Goal: Transaction & Acquisition: Purchase product/service

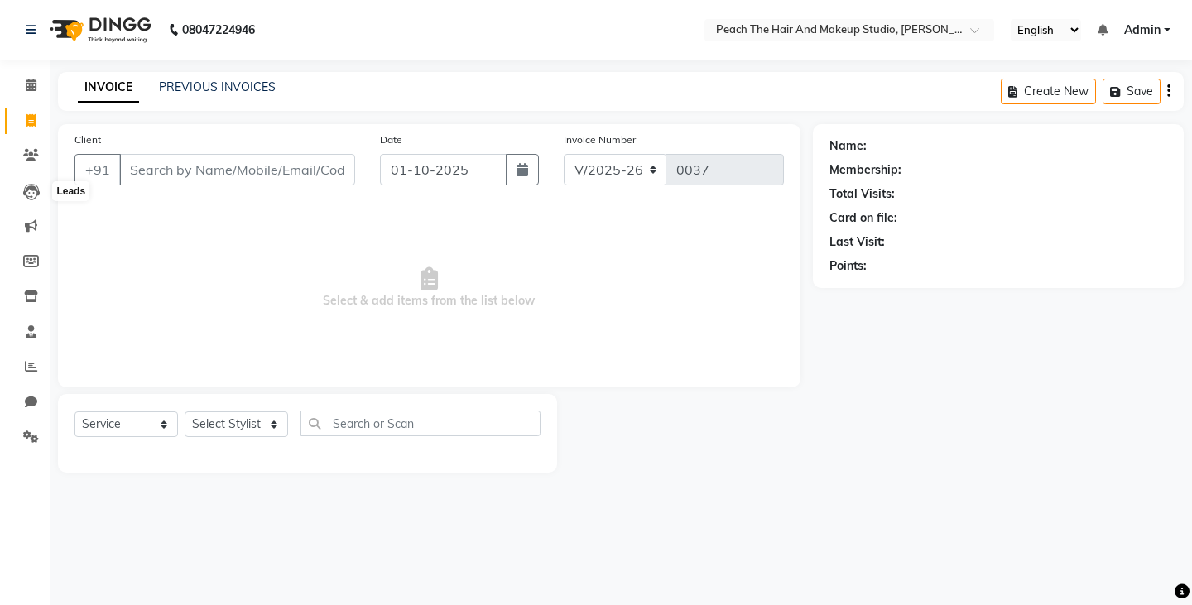
select select "9105"
select select "service"
click at [174, 170] on input "Client" at bounding box center [237, 169] width 236 height 31
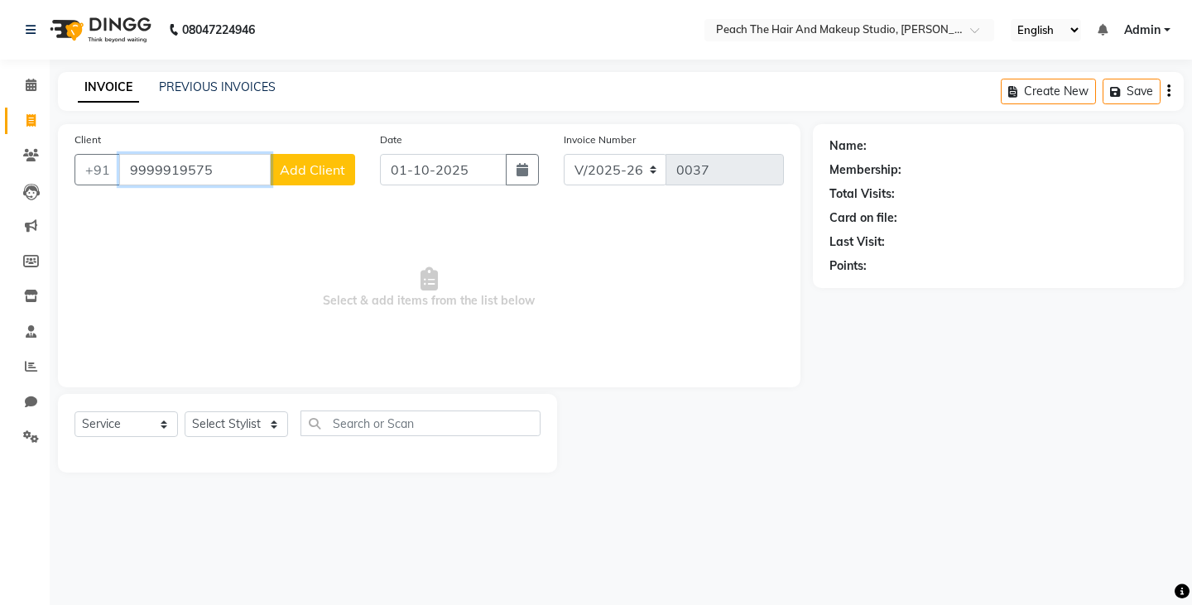
type input "9999919575"
click at [310, 161] on button "Add Client" at bounding box center [312, 169] width 85 height 31
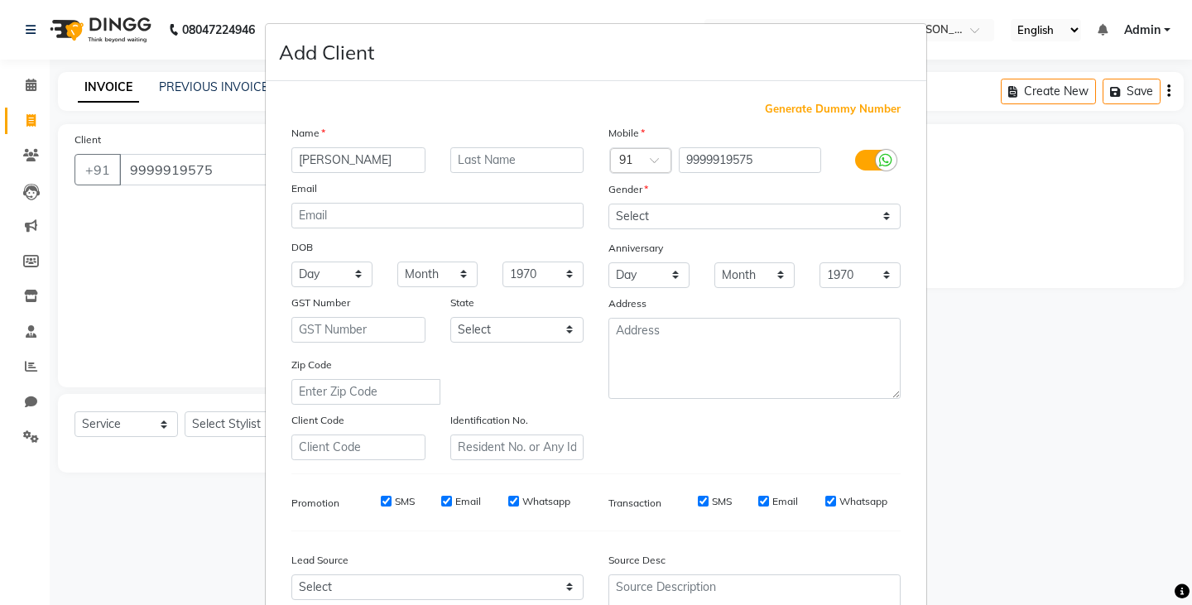
type input "[PERSON_NAME]"
click at [626, 209] on select "Select [DEMOGRAPHIC_DATA] [DEMOGRAPHIC_DATA] Other Prefer Not To Say" at bounding box center [754, 217] width 292 height 26
click at [608, 204] on select "Select [DEMOGRAPHIC_DATA] [DEMOGRAPHIC_DATA] Other Prefer Not To Say" at bounding box center [754, 217] width 292 height 26
click at [1022, 396] on ngb-modal-window "Add Client Generate Dummy Number Name [PERSON_NAME] Email DOB Day 01 02 03 04 0…" at bounding box center [596, 302] width 1192 height 605
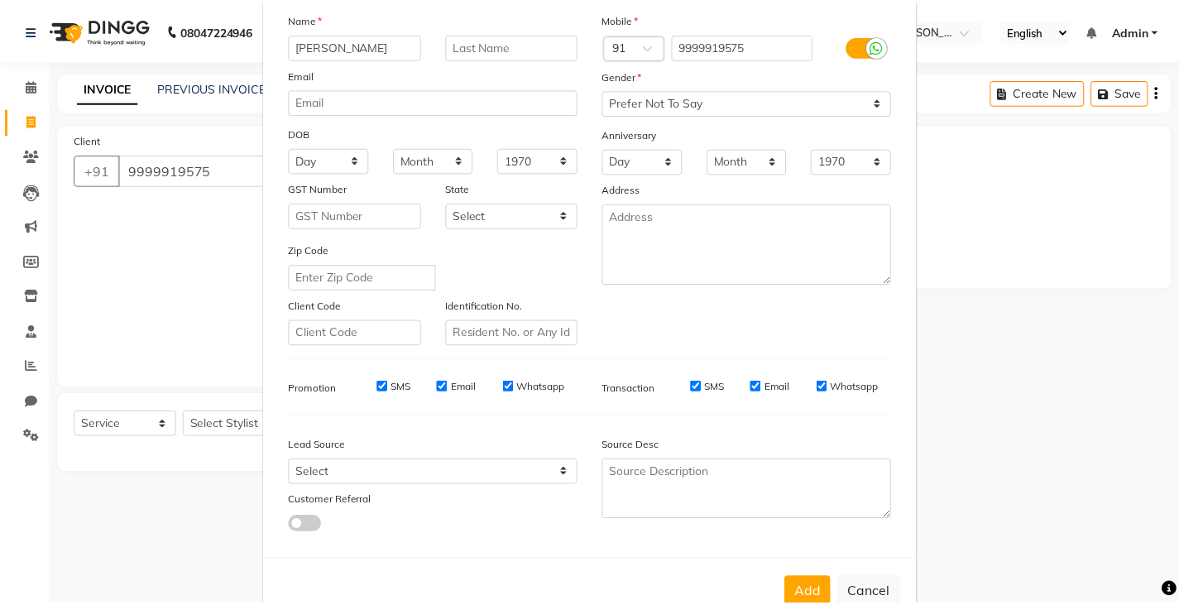
scroll to position [132, 0]
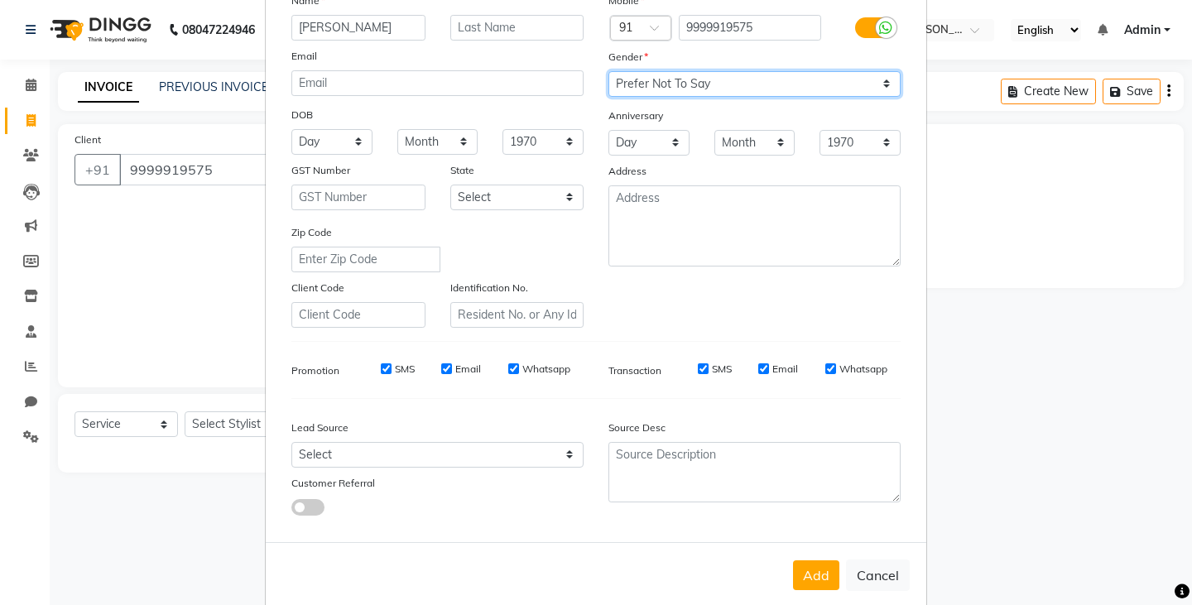
click at [648, 91] on select "Select [DEMOGRAPHIC_DATA] [DEMOGRAPHIC_DATA] Other Prefer Not To Say" at bounding box center [754, 84] width 292 height 26
select select "[DEMOGRAPHIC_DATA]"
click at [608, 71] on select "Select [DEMOGRAPHIC_DATA] [DEMOGRAPHIC_DATA] Other Prefer Not To Say" at bounding box center [754, 84] width 292 height 26
click at [809, 569] on button "Add" at bounding box center [816, 575] width 46 height 30
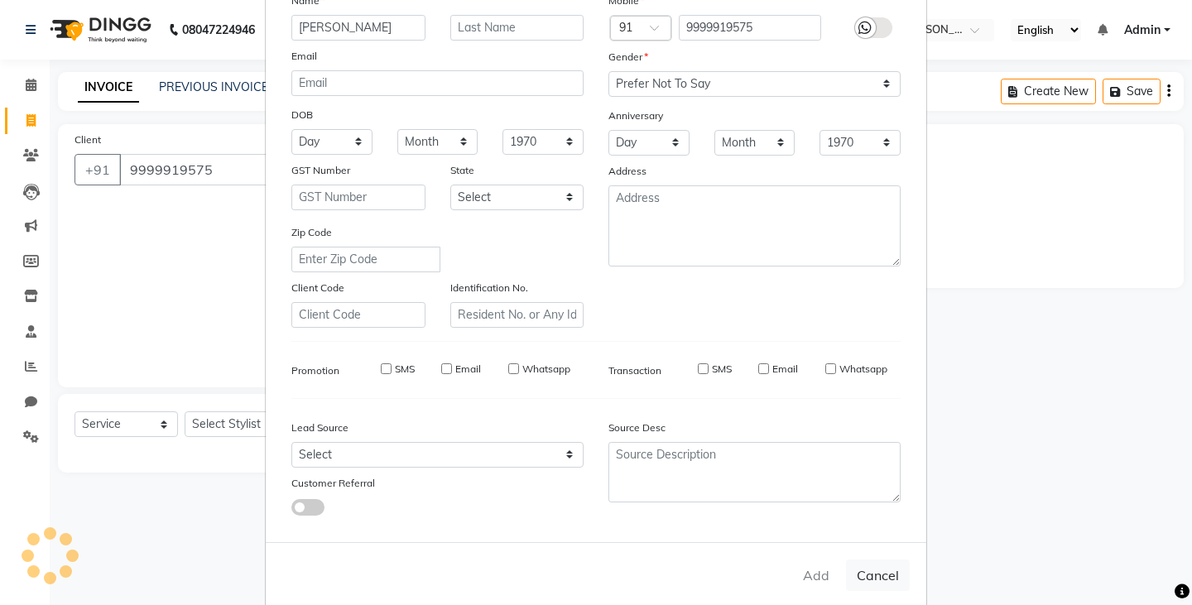
select select
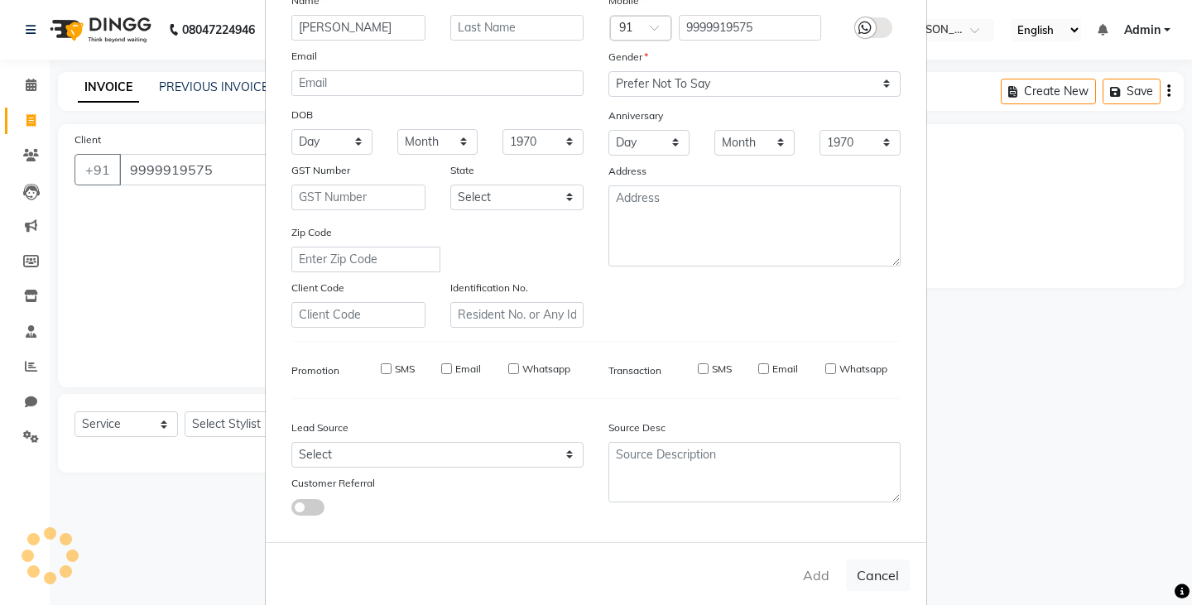
select select
checkbox input "false"
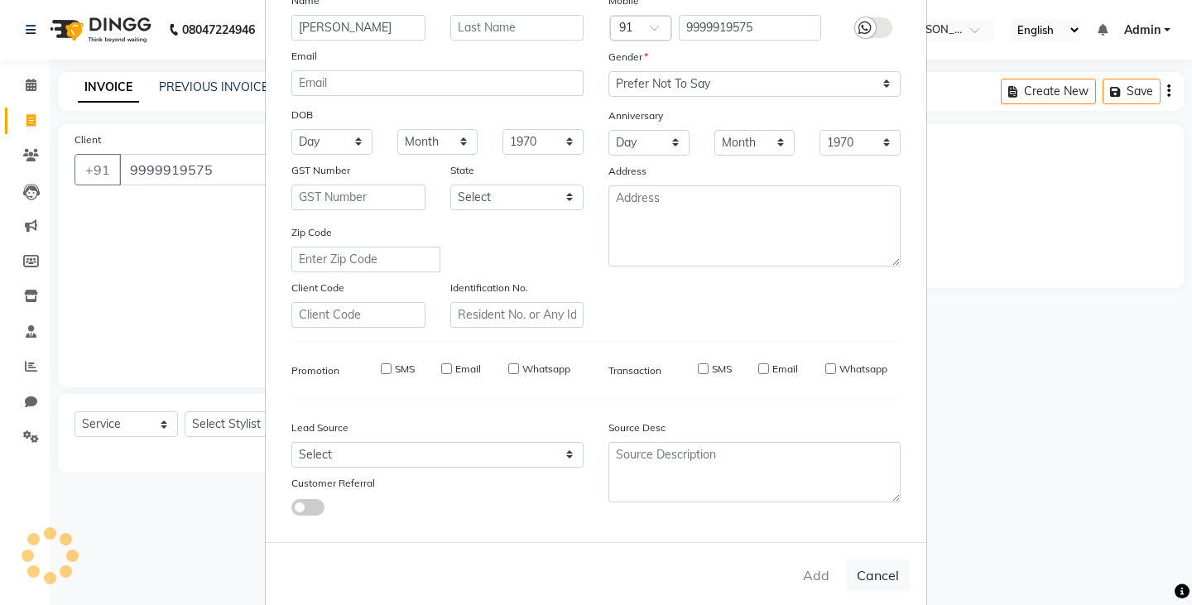
checkbox input "false"
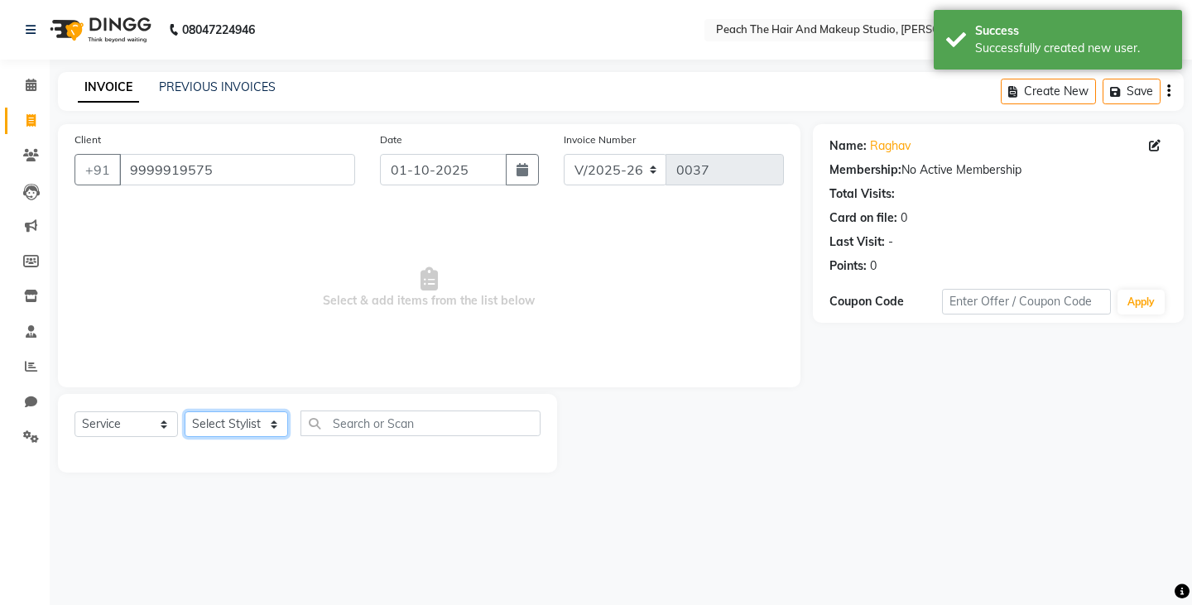
click at [234, 423] on select "Select Stylist Ankit [PERSON_NAME] Danish Karan Krishna [PERSON_NAME] [PERSON_N…" at bounding box center [236, 424] width 103 height 26
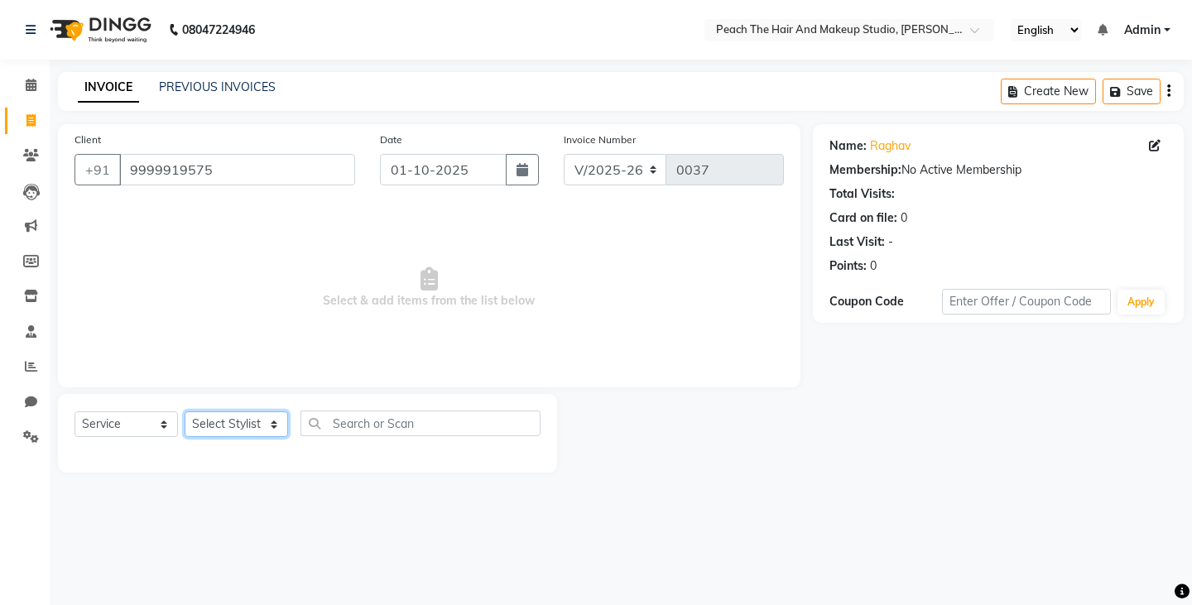
select select "93106"
click at [185, 411] on select "Select Stylist Ankit [PERSON_NAME] Danish Karan Krishna [PERSON_NAME] [PERSON_N…" at bounding box center [236, 424] width 103 height 26
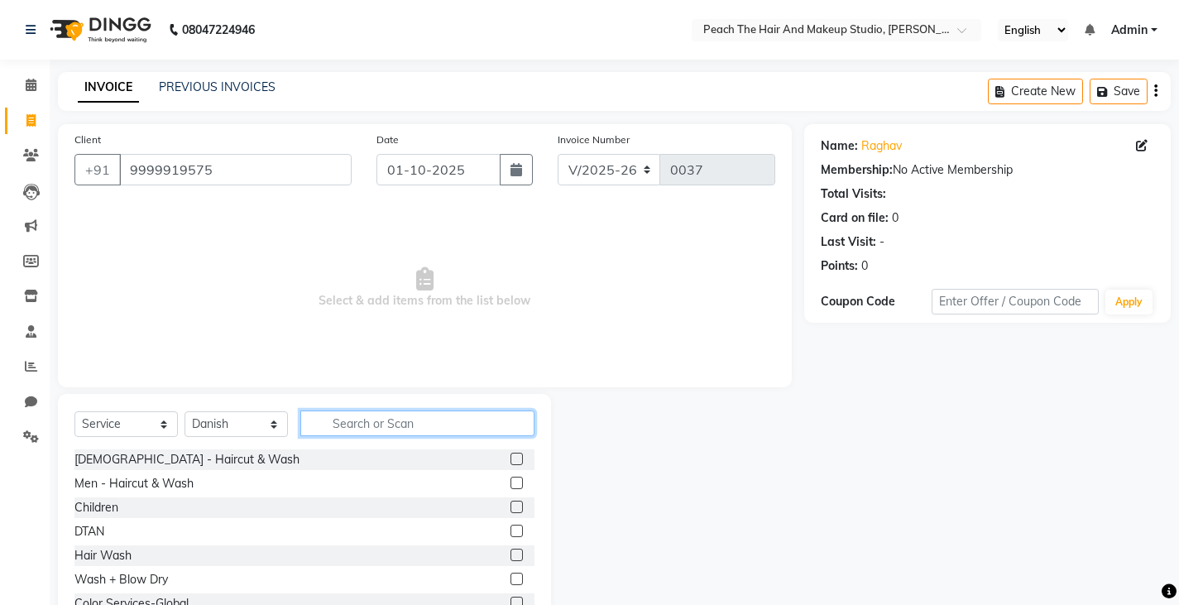
click at [380, 422] on input "text" at bounding box center [417, 423] width 234 height 26
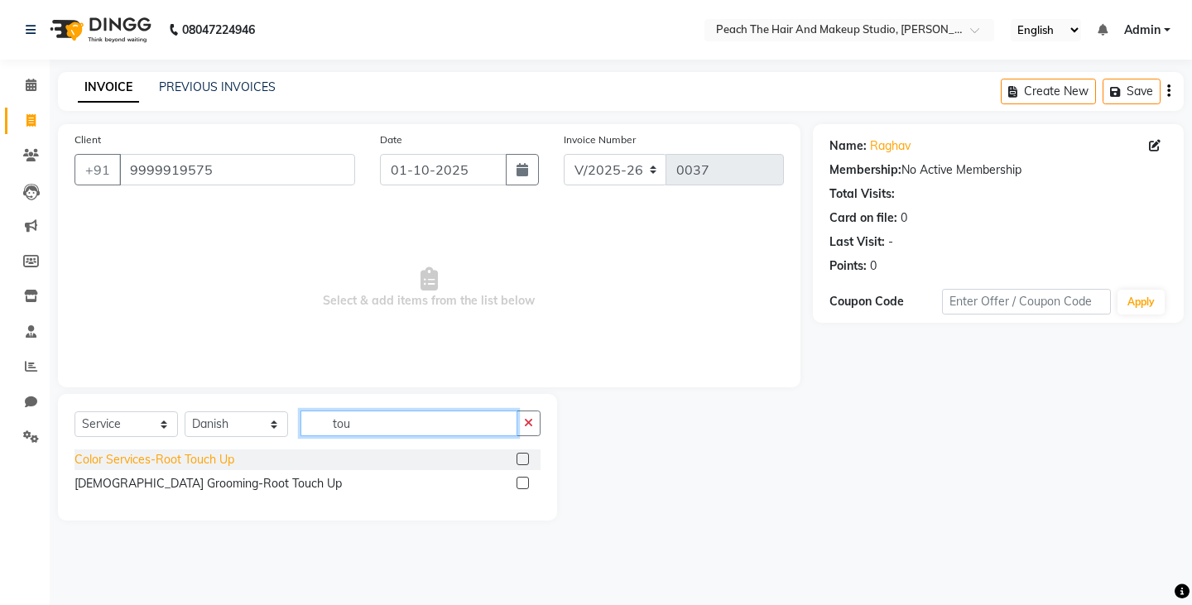
type input "tou"
click at [139, 458] on div "Color Services-Root Touch Up" at bounding box center [154, 459] width 160 height 17
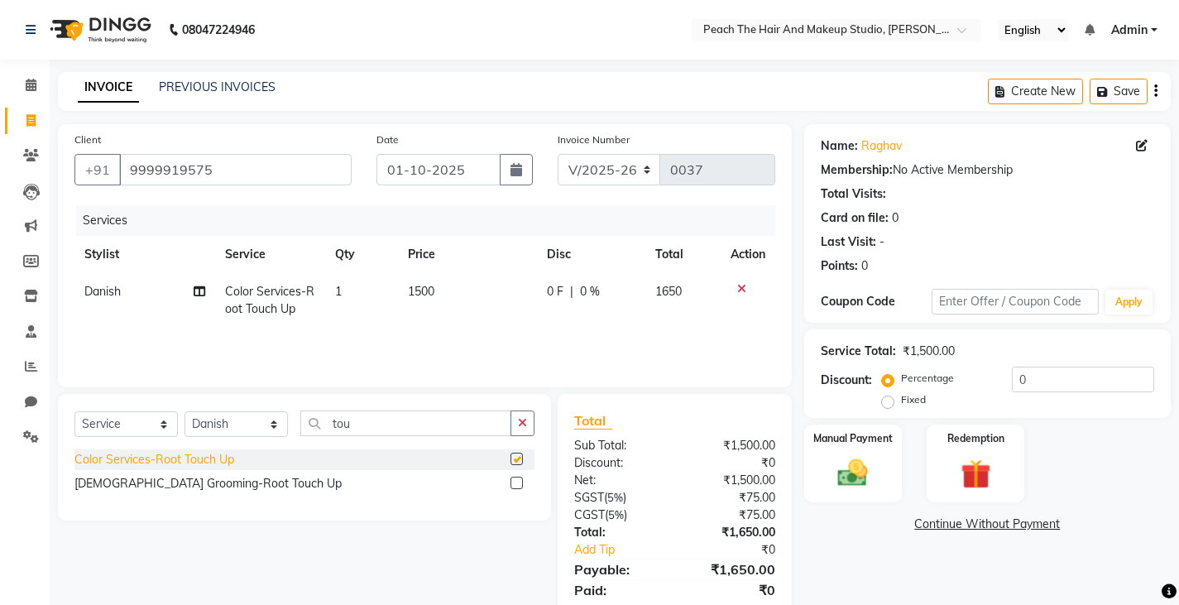
checkbox input "false"
click at [1058, 388] on input "0" at bounding box center [1083, 380] width 142 height 26
type input "2"
click at [901, 403] on label "Fixed" at bounding box center [913, 399] width 25 height 15
click at [891, 403] on input "Fixed" at bounding box center [892, 400] width 12 height 12
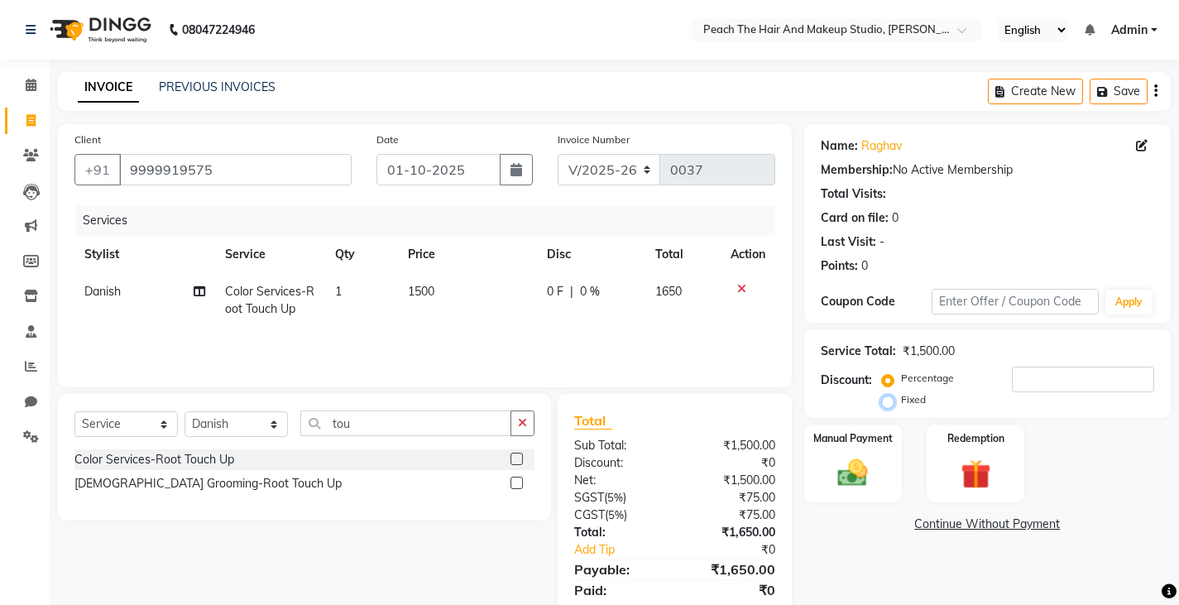
radio input "true"
click at [1028, 375] on input "number" at bounding box center [1083, 380] width 142 height 26
type input "150"
click at [823, 482] on div "Manual Payment" at bounding box center [853, 464] width 102 height 82
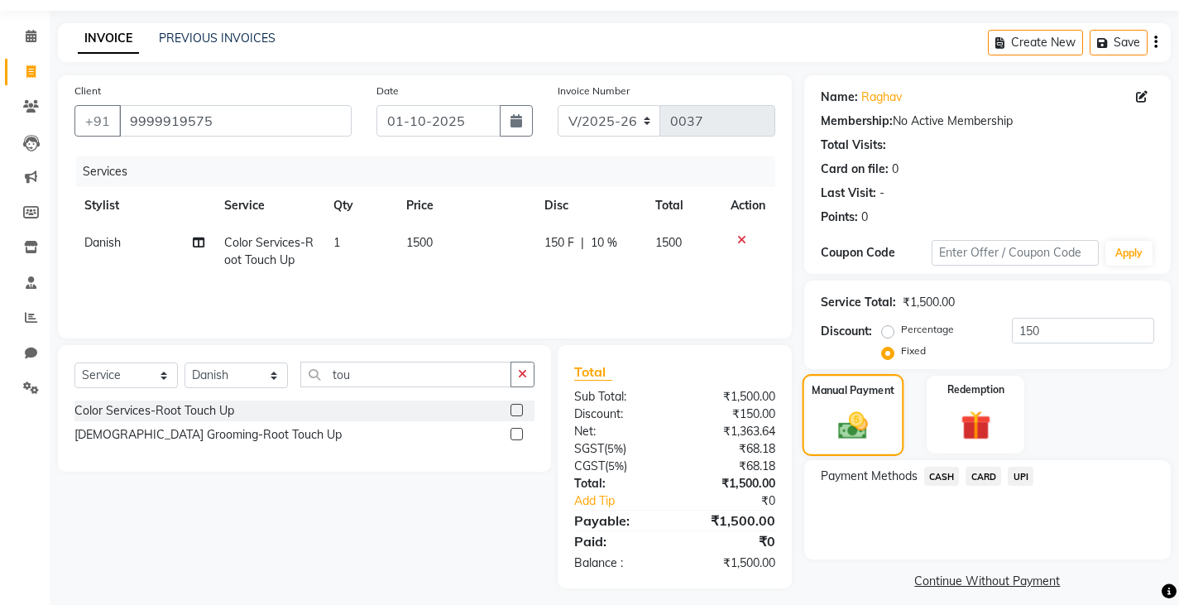
scroll to position [62, 0]
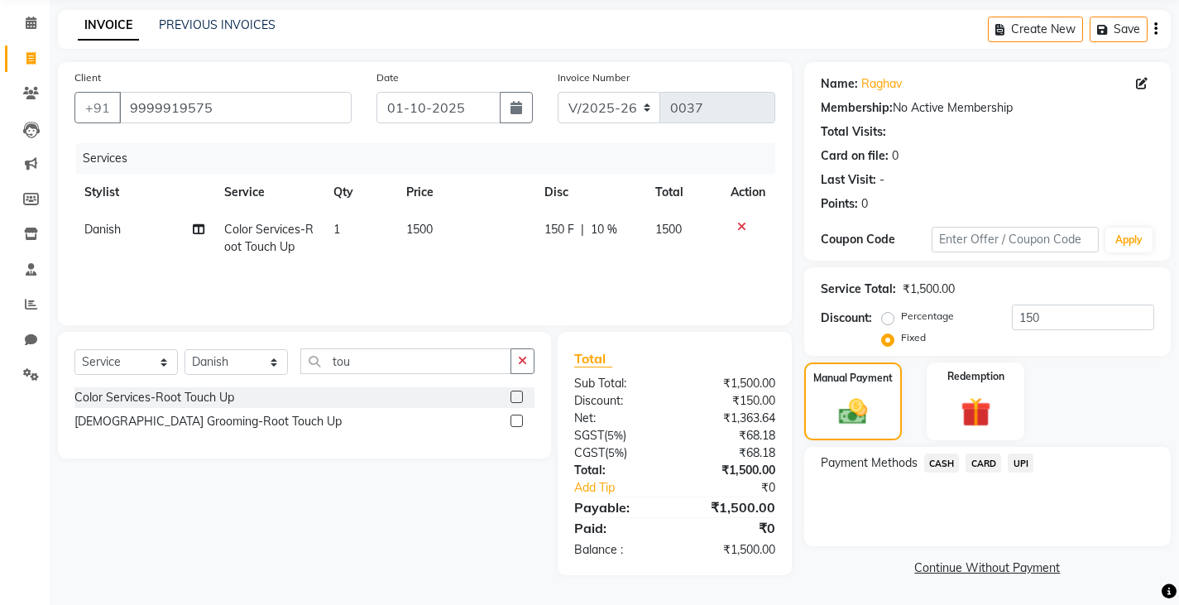
click at [941, 464] on span "CASH" at bounding box center [942, 463] width 36 height 19
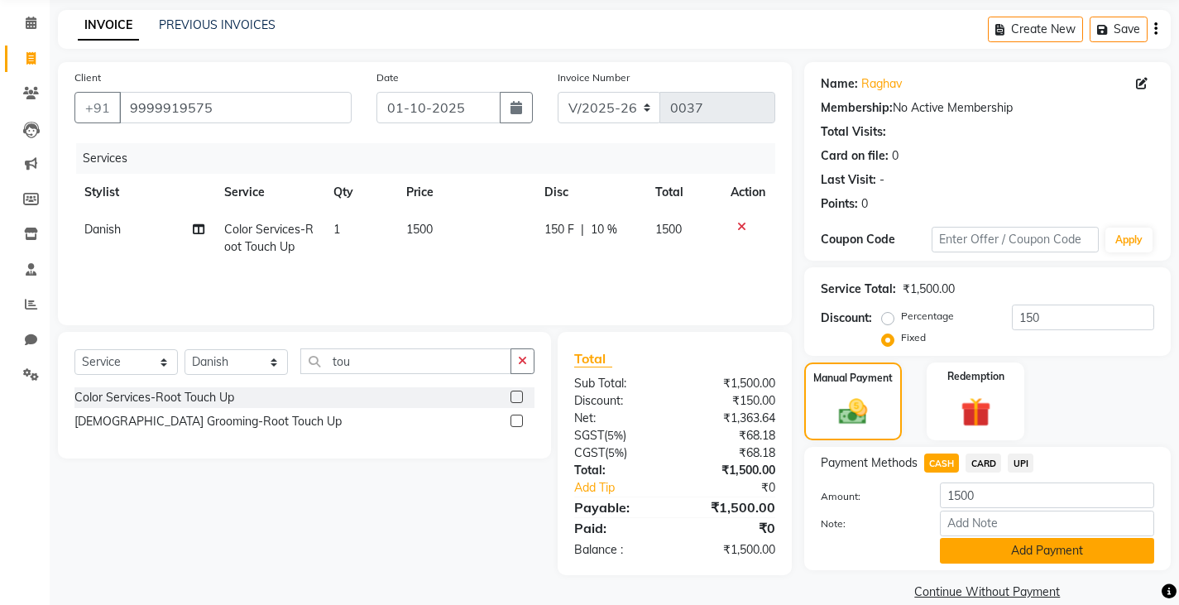
click at [961, 553] on button "Add Payment" at bounding box center [1047, 551] width 214 height 26
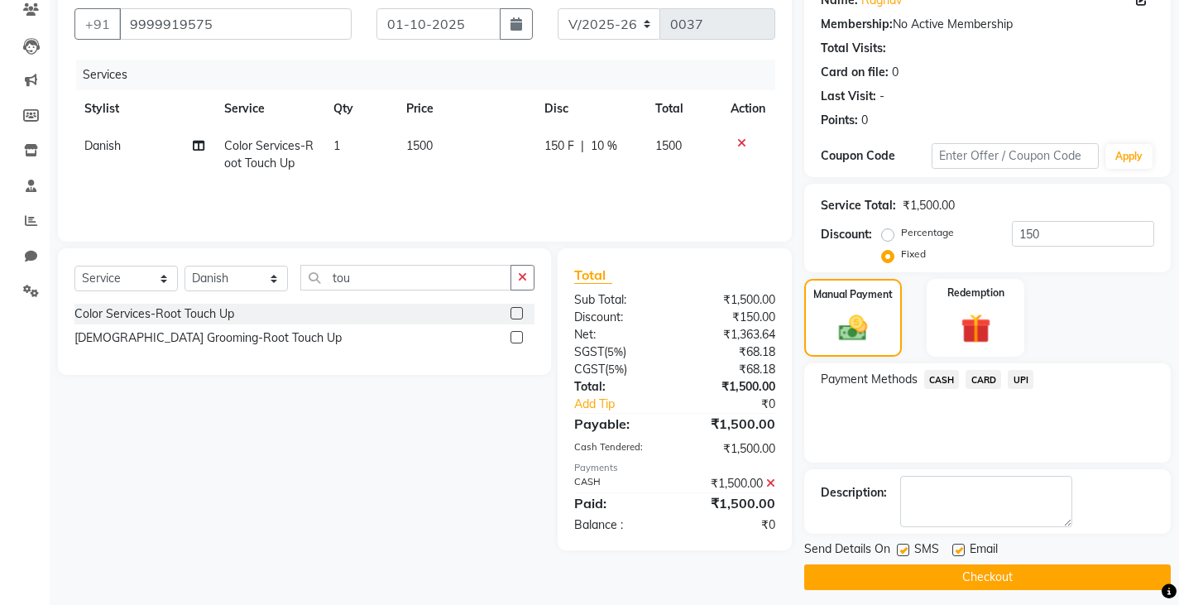
scroll to position [156, 0]
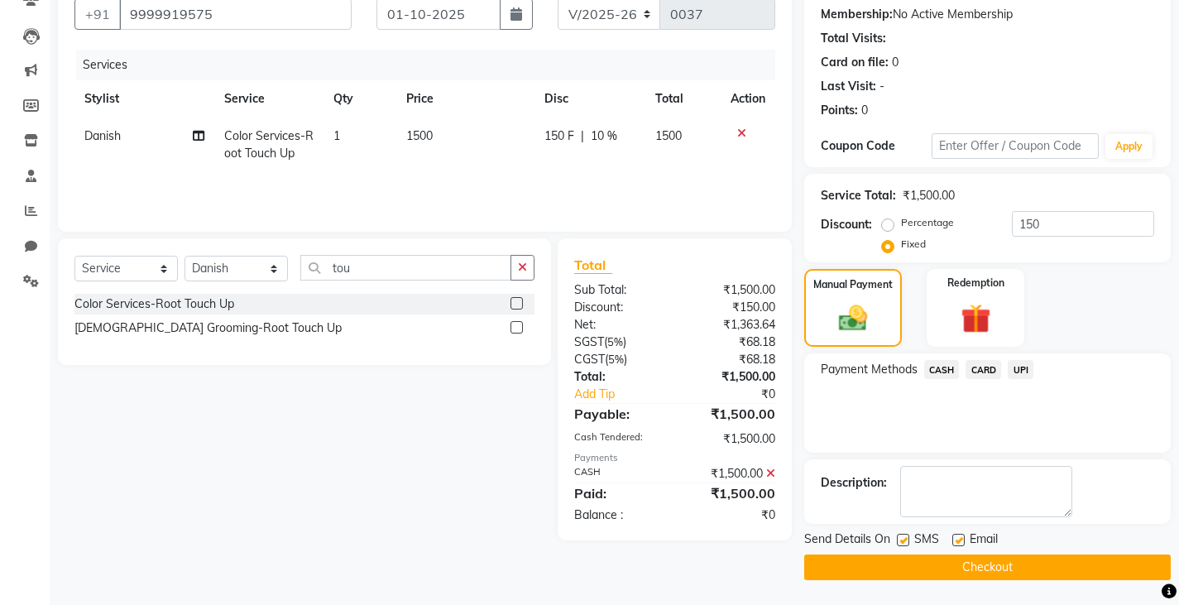
click at [901, 540] on label at bounding box center [903, 540] width 12 height 12
click at [901, 540] on input "checkbox" at bounding box center [902, 540] width 11 height 11
checkbox input "false"
click at [880, 574] on button "Checkout" at bounding box center [987, 567] width 367 height 26
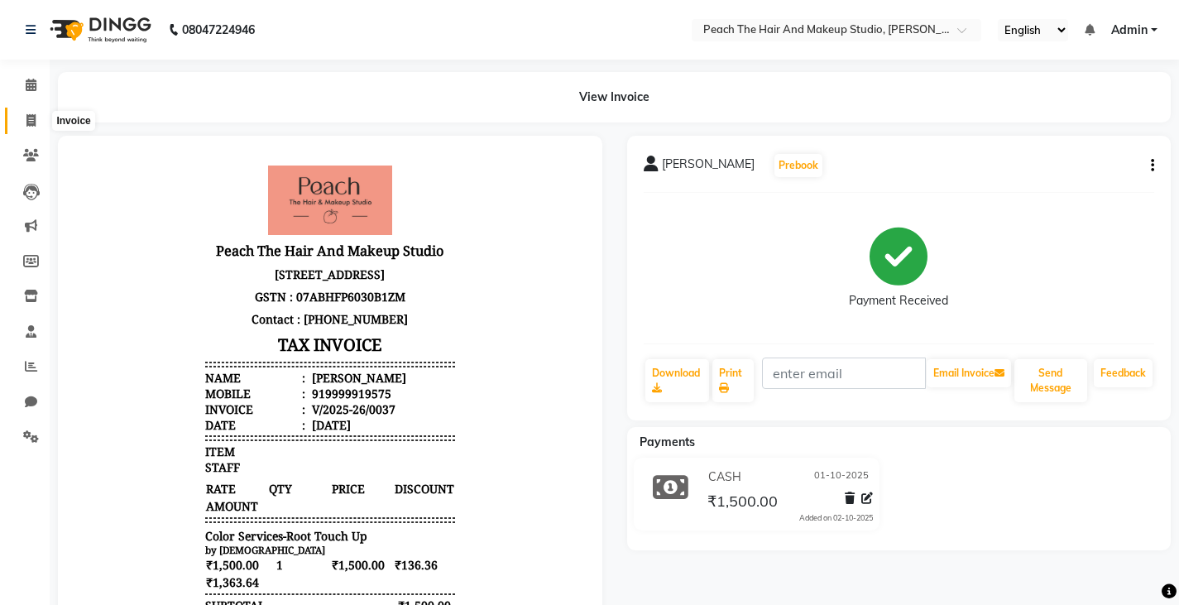
click at [34, 122] on icon at bounding box center [30, 120] width 9 height 12
select select "service"
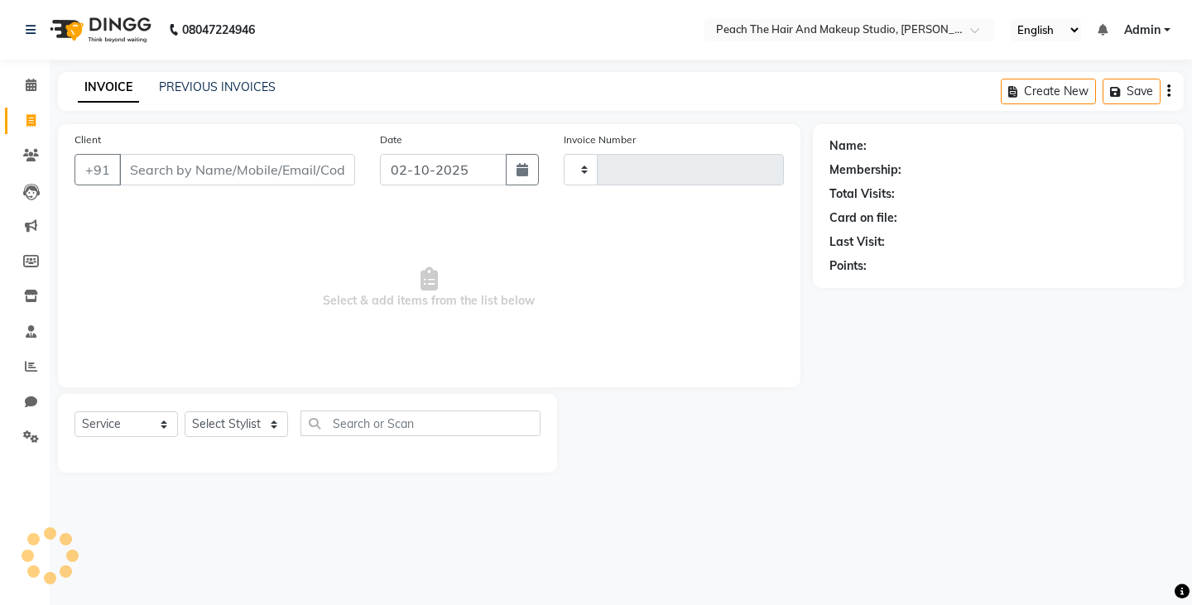
type input "0038"
select select "9105"
click at [236, 415] on select "Select Stylist" at bounding box center [236, 424] width 103 height 26
select select "93106"
click at [185, 411] on select "Select Stylist Ankit [PERSON_NAME] Danish Karan Krishna [PERSON_NAME] [PERSON_N…" at bounding box center [236, 424] width 103 height 26
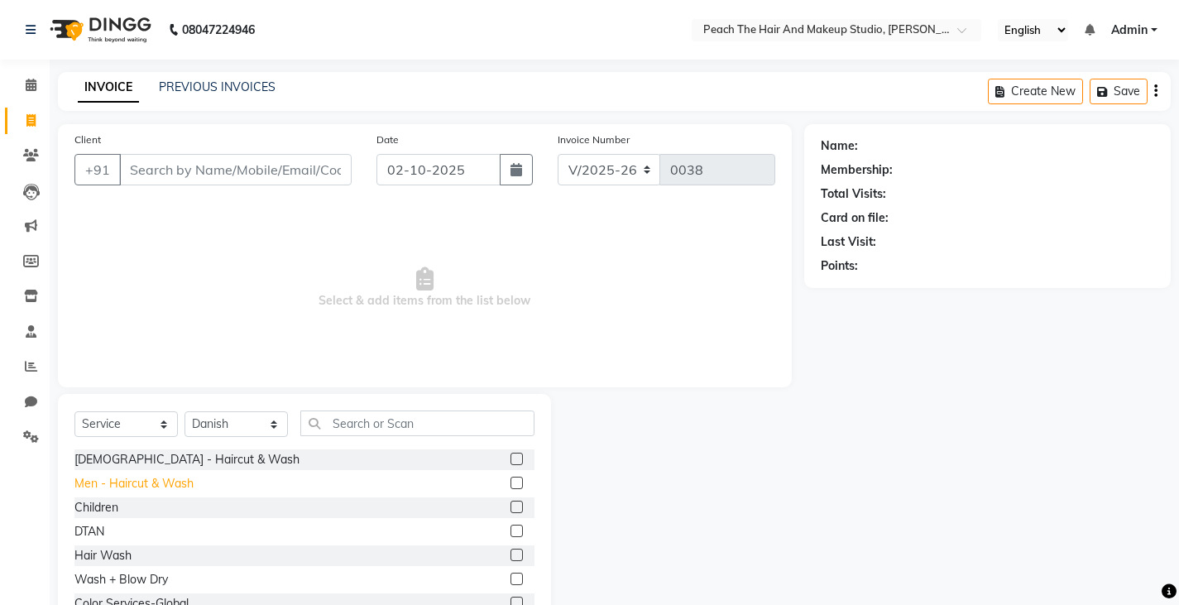
click at [121, 479] on div "Men - Haircut & Wash" at bounding box center [133, 483] width 119 height 17
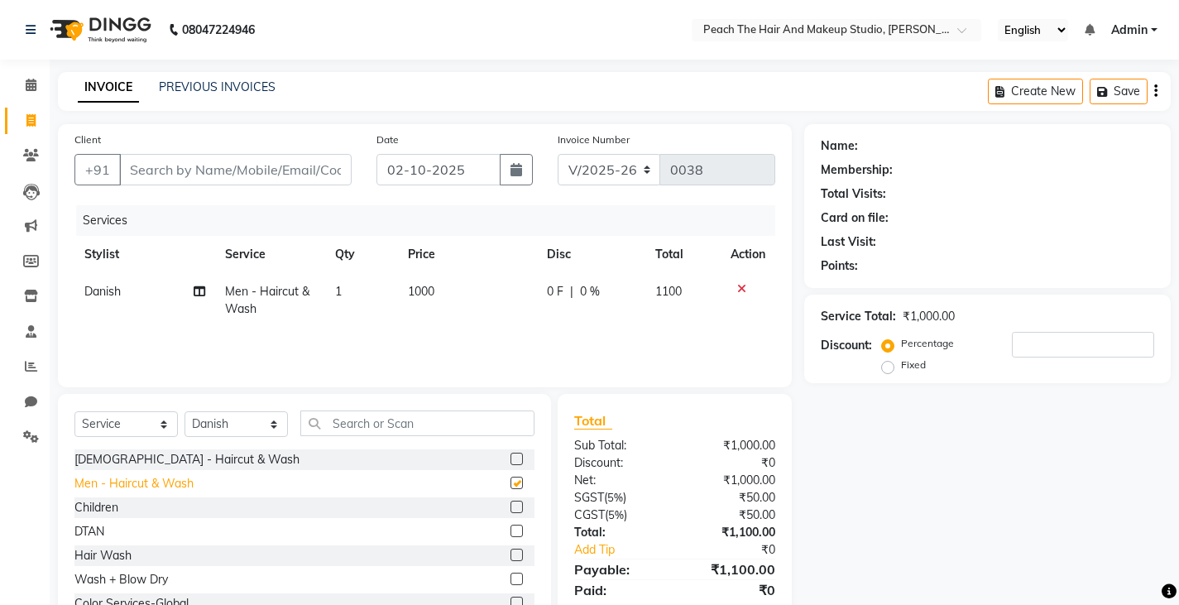
checkbox input "false"
click at [354, 420] on input "text" at bounding box center [417, 423] width 234 height 26
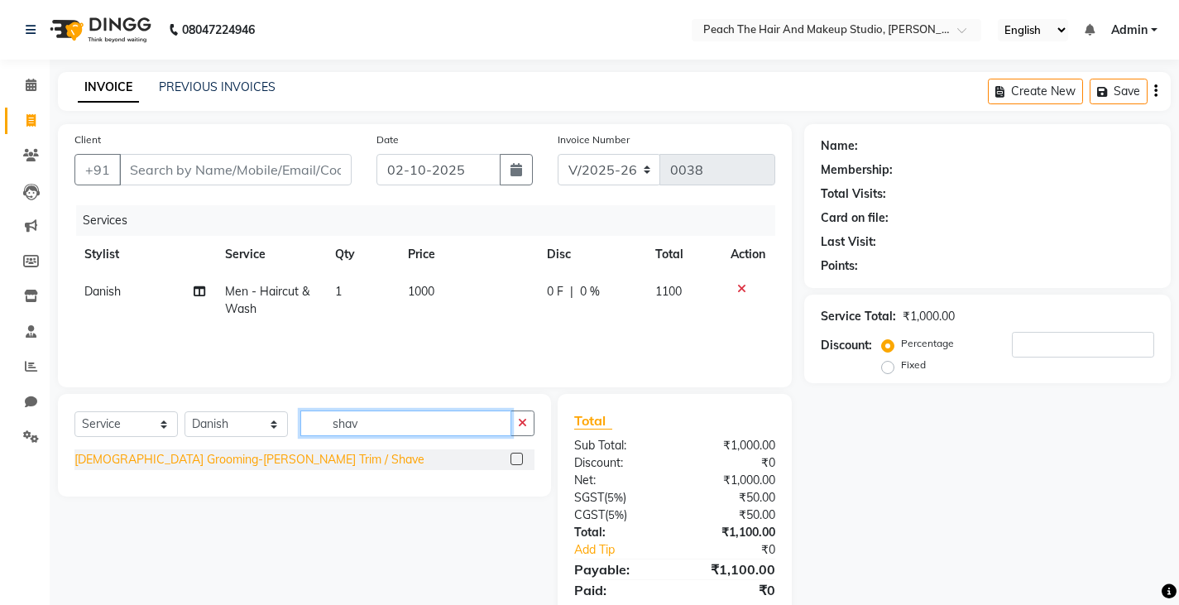
type input "shav"
click at [194, 458] on div "[DEMOGRAPHIC_DATA] Grooming-[PERSON_NAME] Trim / Shave" at bounding box center [249, 459] width 350 height 17
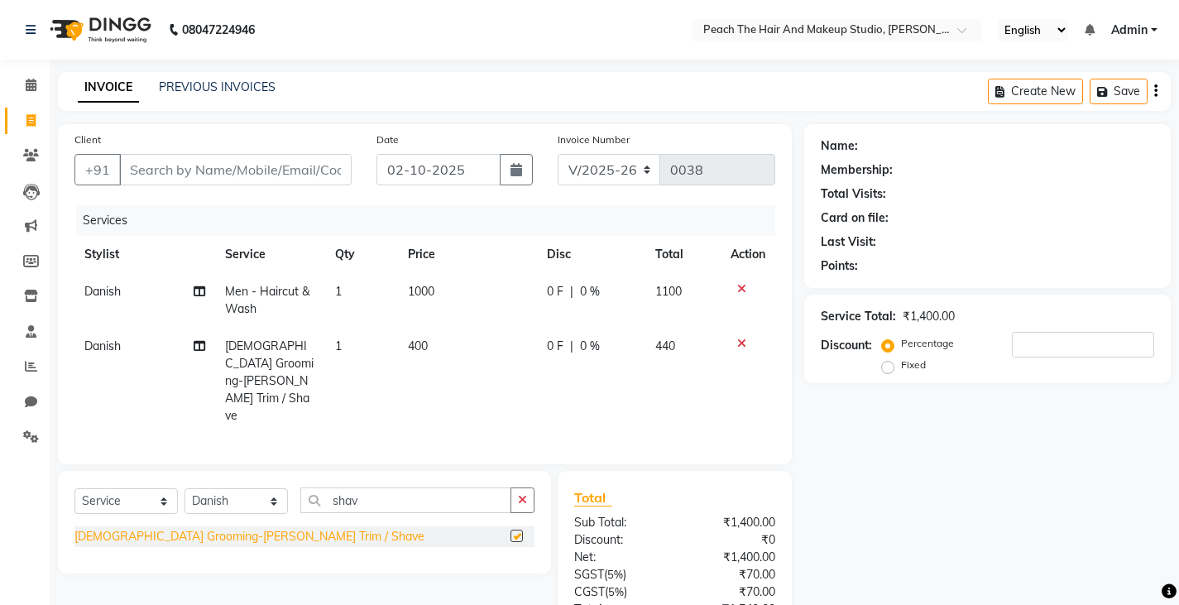
checkbox input "false"
click at [526, 494] on icon "button" at bounding box center [522, 500] width 9 height 12
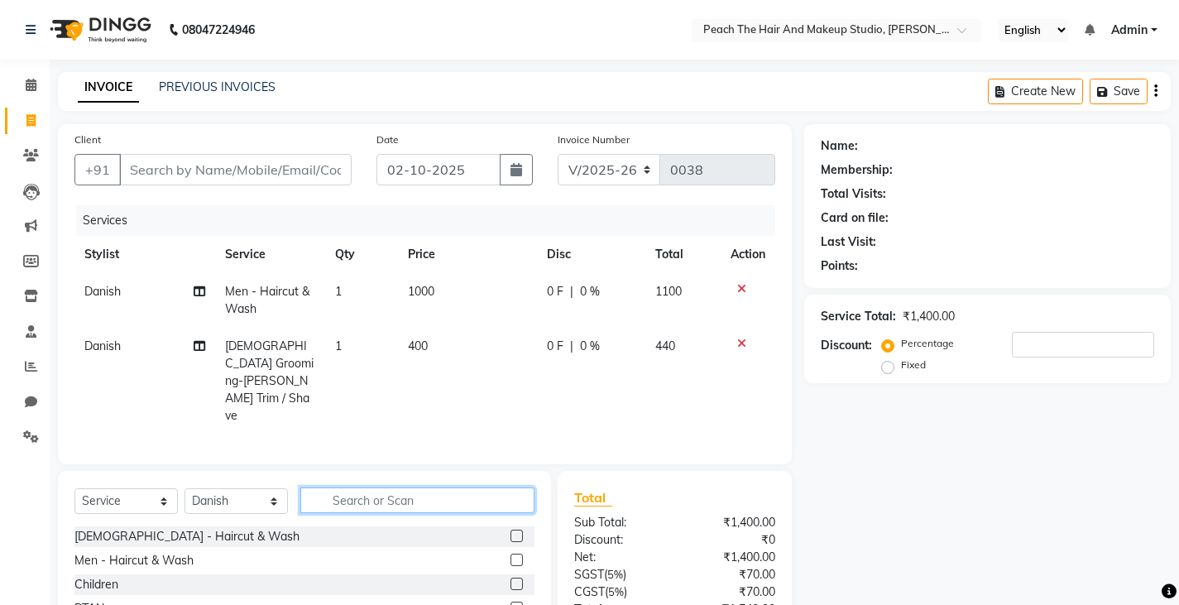
click at [526, 487] on input "text" at bounding box center [417, 500] width 234 height 26
type input "dta"
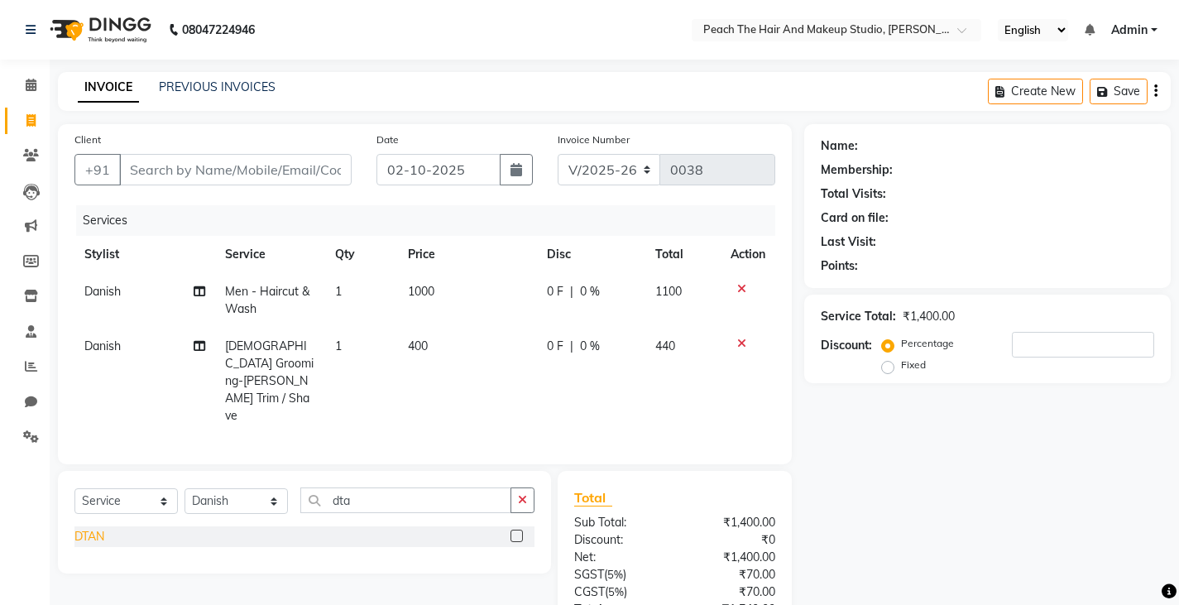
click at [89, 528] on div "DTAN" at bounding box center [89, 536] width 30 height 17
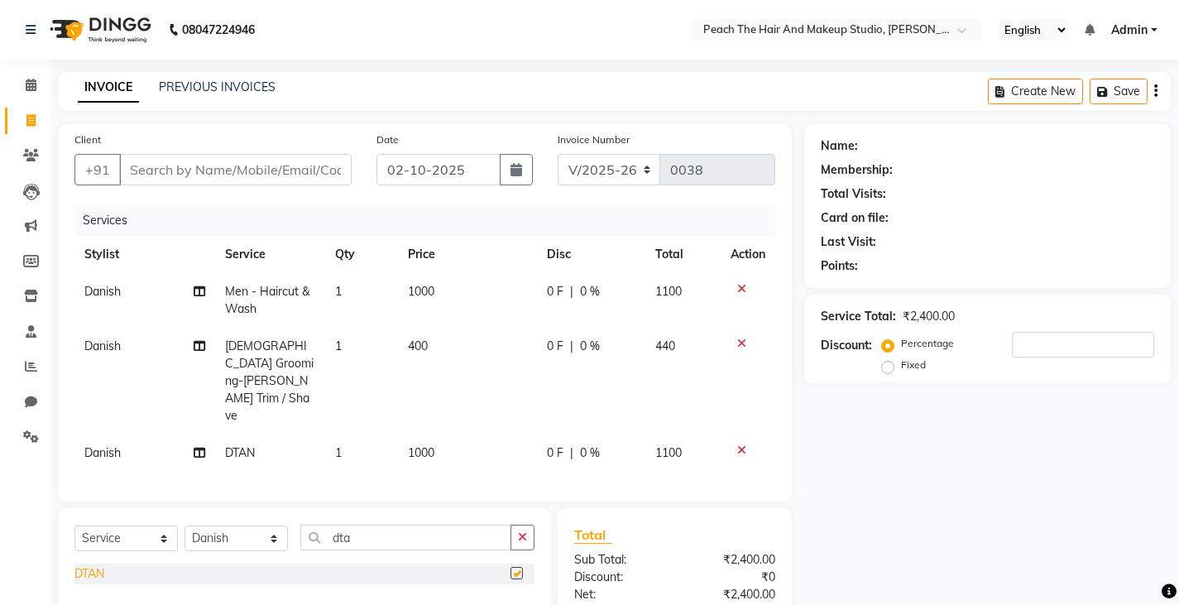
checkbox input "false"
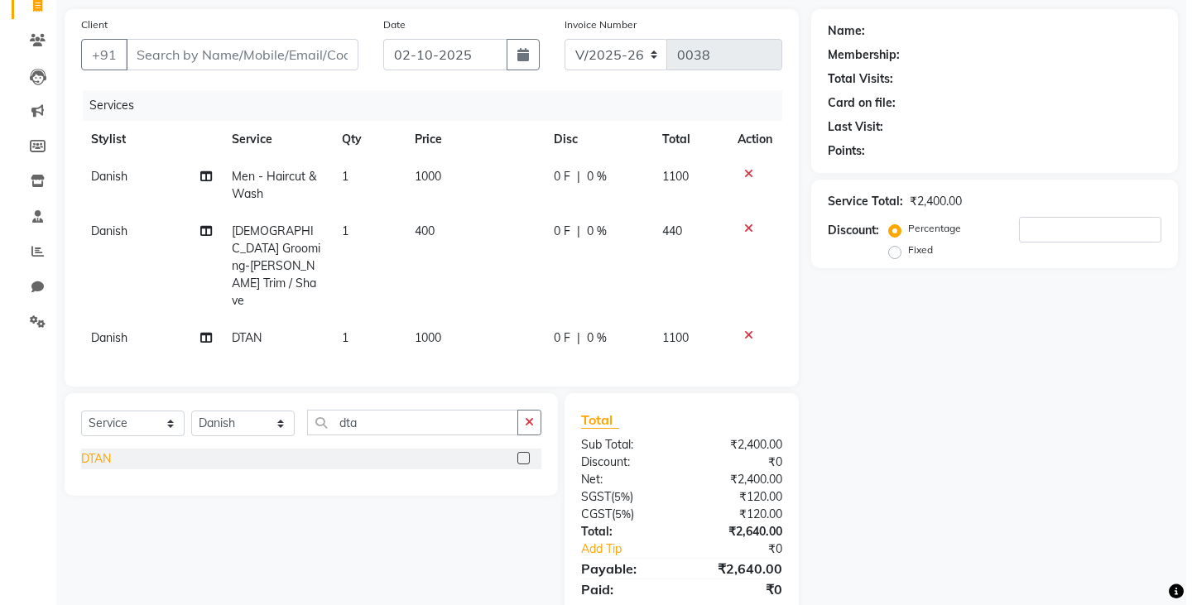
scroll to position [149, 0]
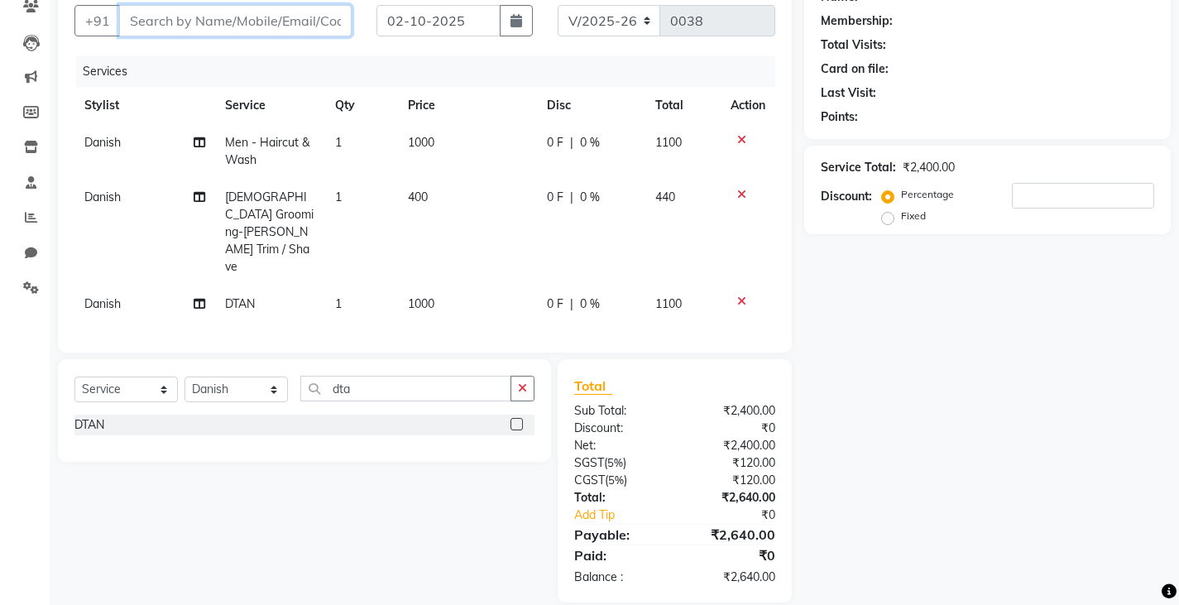
click at [172, 29] on input "Client" at bounding box center [235, 20] width 233 height 31
type input "9"
type input "0"
type input "9911111976"
click at [282, 30] on button "Add Client" at bounding box center [308, 20] width 85 height 31
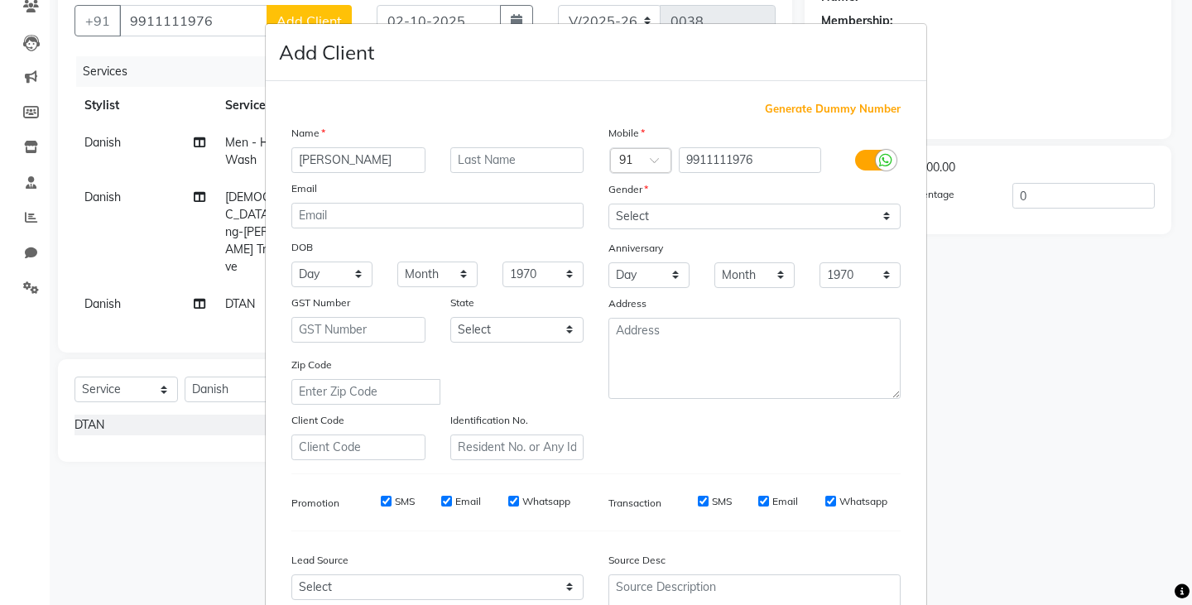
type input "[PERSON_NAME]"
click at [622, 214] on select "Select [DEMOGRAPHIC_DATA] [DEMOGRAPHIC_DATA] Other Prefer Not To Say" at bounding box center [754, 217] width 292 height 26
click at [608, 204] on select "Select [DEMOGRAPHIC_DATA] [DEMOGRAPHIC_DATA] Other Prefer Not To Say" at bounding box center [754, 217] width 292 height 26
click at [785, 214] on select "Select [DEMOGRAPHIC_DATA] [DEMOGRAPHIC_DATA] Other Prefer Not To Say" at bounding box center [754, 217] width 292 height 26
select select "[DEMOGRAPHIC_DATA]"
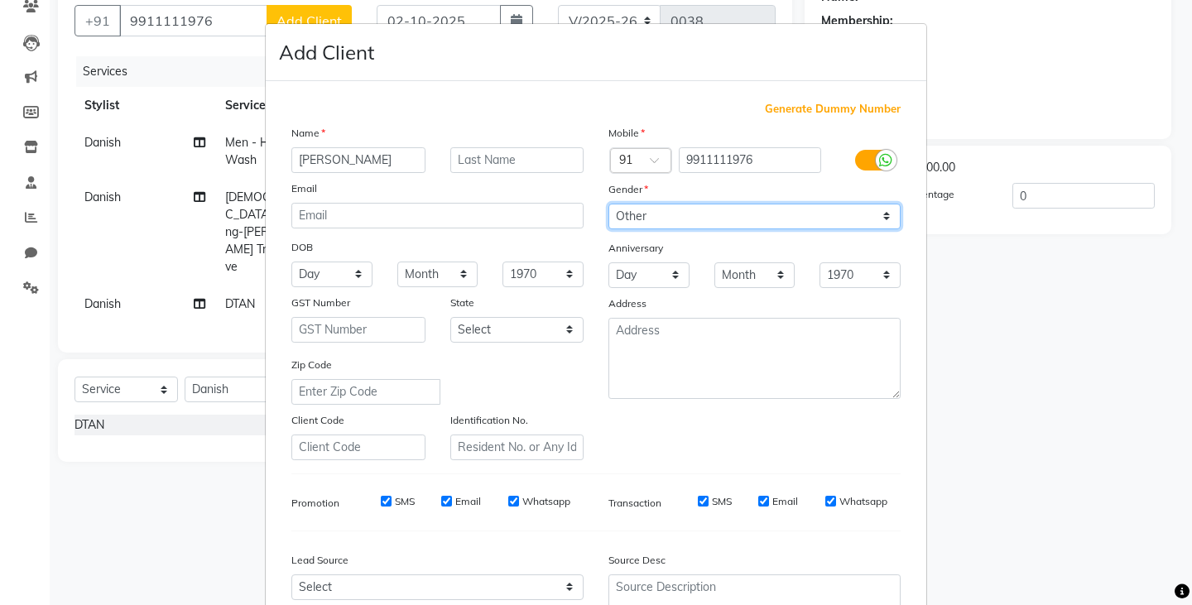
click at [608, 204] on select "Select [DEMOGRAPHIC_DATA] [DEMOGRAPHIC_DATA] Other Prefer Not To Say" at bounding box center [754, 217] width 292 height 26
click at [1052, 372] on ngb-modal-window "Add Client Generate Dummy Number Name [PERSON_NAME] Email DOB Day 01 02 03 04 0…" at bounding box center [596, 302] width 1192 height 605
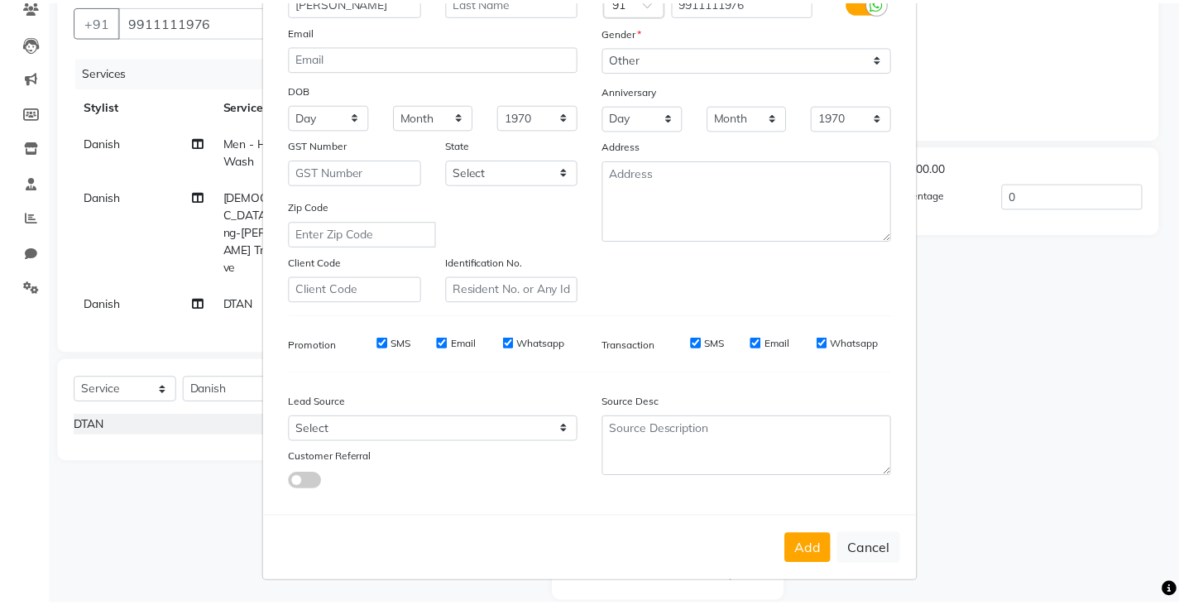
scroll to position [158, 0]
click at [796, 540] on button "Add" at bounding box center [816, 550] width 46 height 30
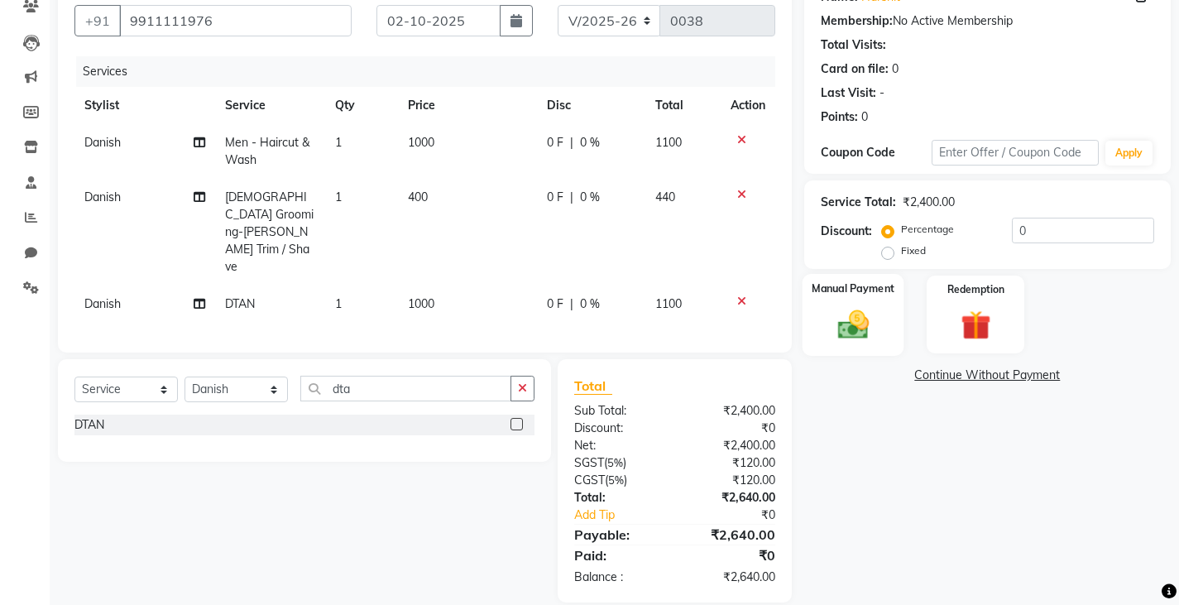
click at [851, 310] on img at bounding box center [853, 324] width 50 height 36
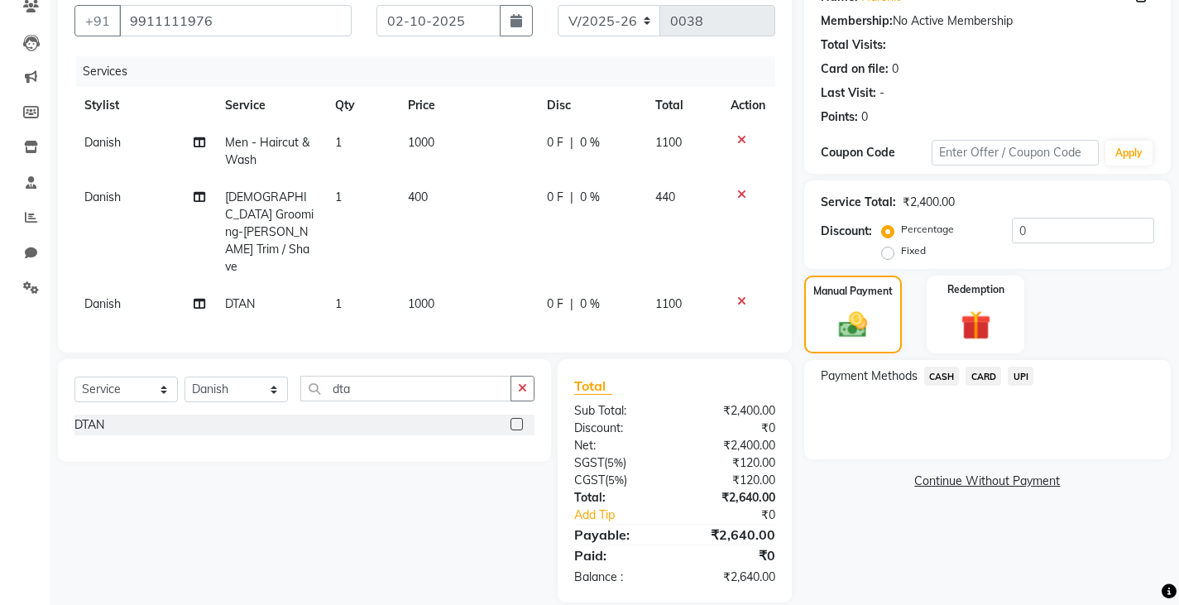
click at [933, 373] on span "CASH" at bounding box center [942, 376] width 36 height 19
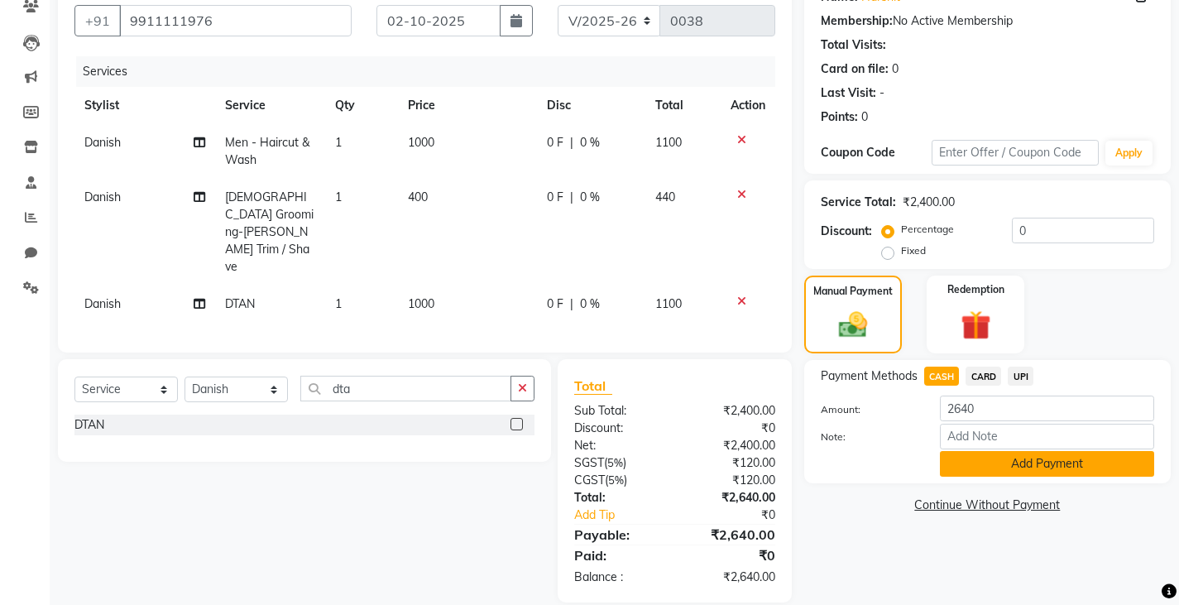
click at [982, 463] on button "Add Payment" at bounding box center [1047, 464] width 214 height 26
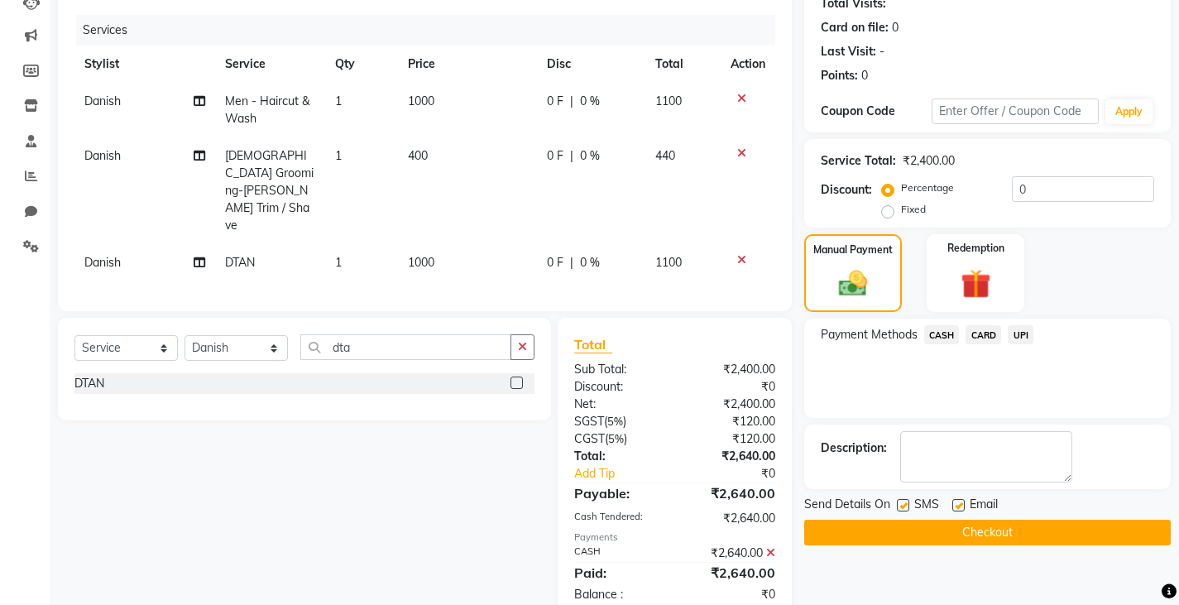
scroll to position [208, 0]
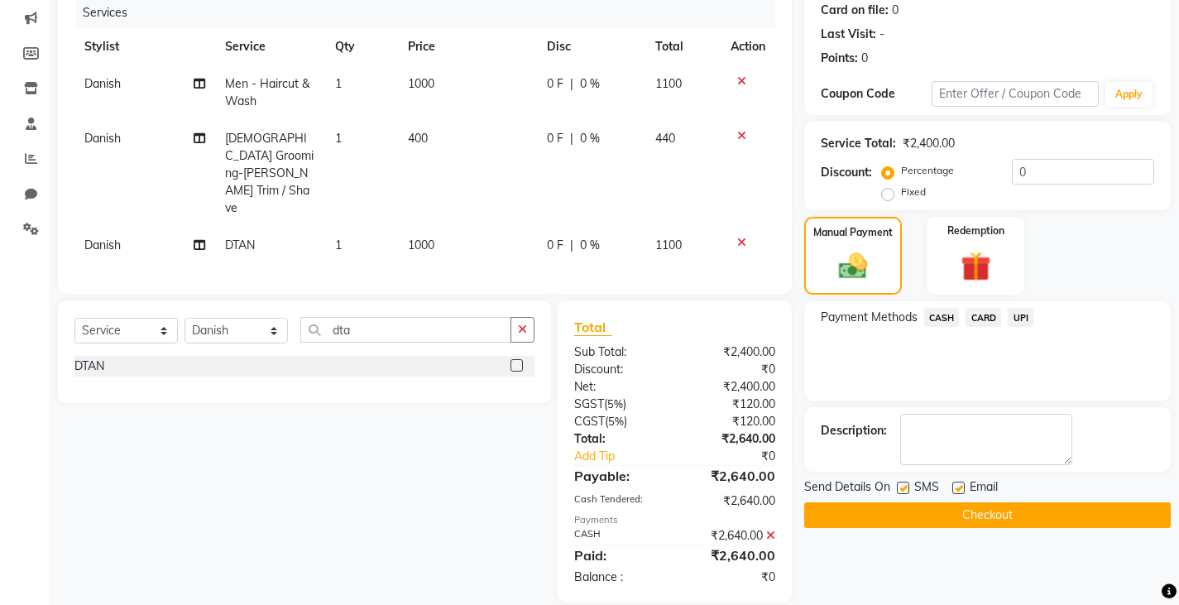
click at [903, 487] on label at bounding box center [903, 488] width 12 height 12
click at [903, 487] on input "checkbox" at bounding box center [902, 488] width 11 height 11
checkbox input "false"
click at [866, 513] on button "Checkout" at bounding box center [987, 515] width 367 height 26
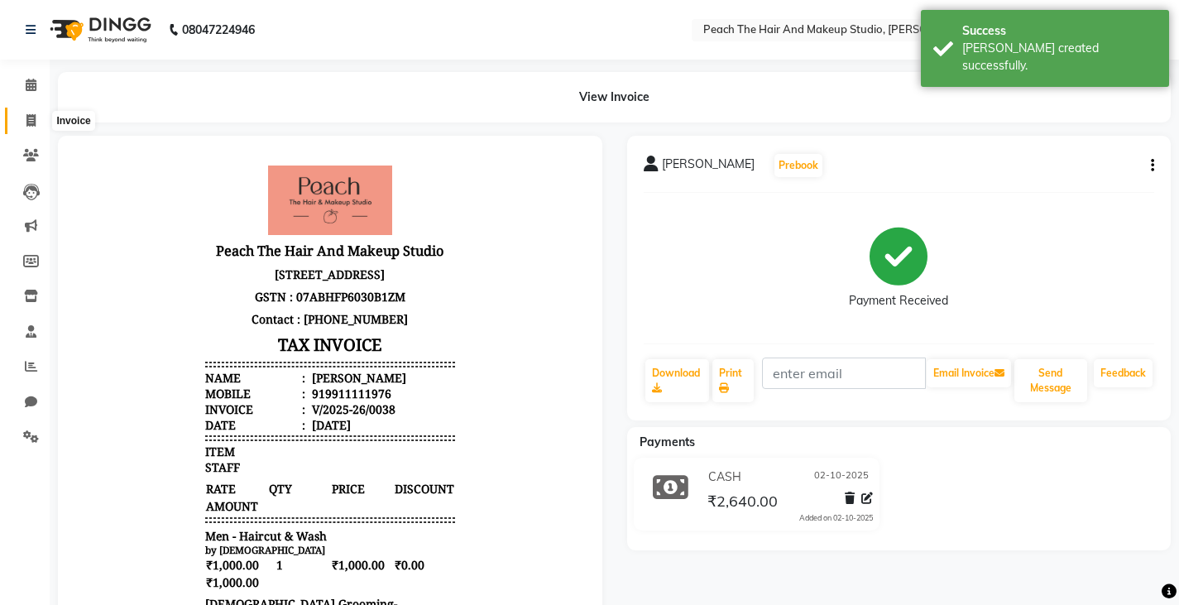
click at [34, 120] on icon at bounding box center [30, 120] width 9 height 12
select select "service"
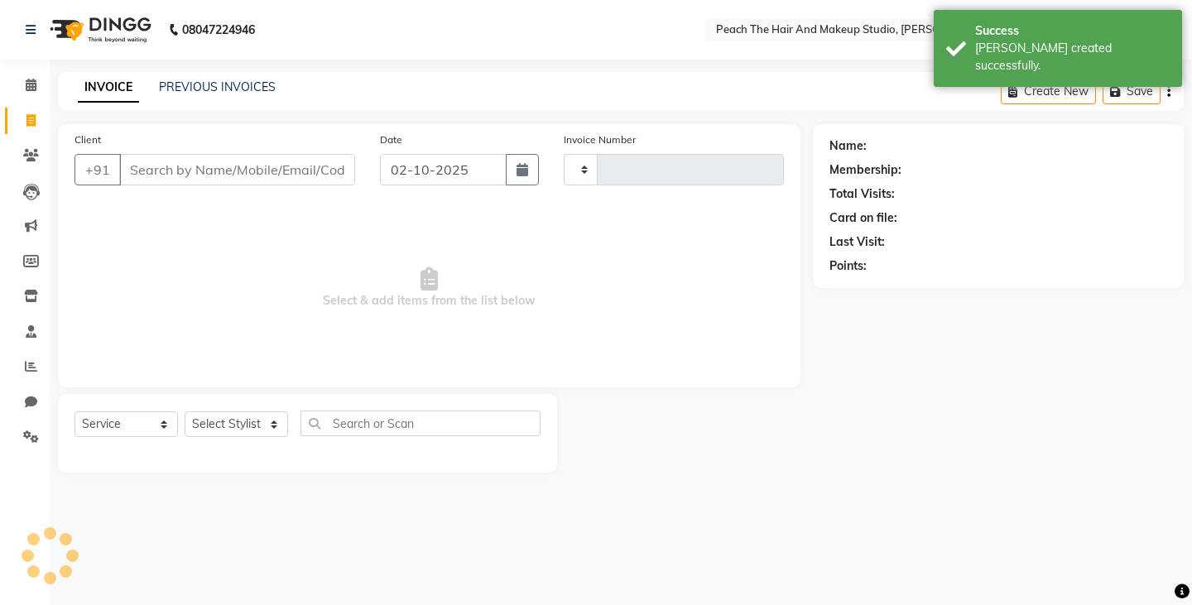
type input "0039"
select select "9105"
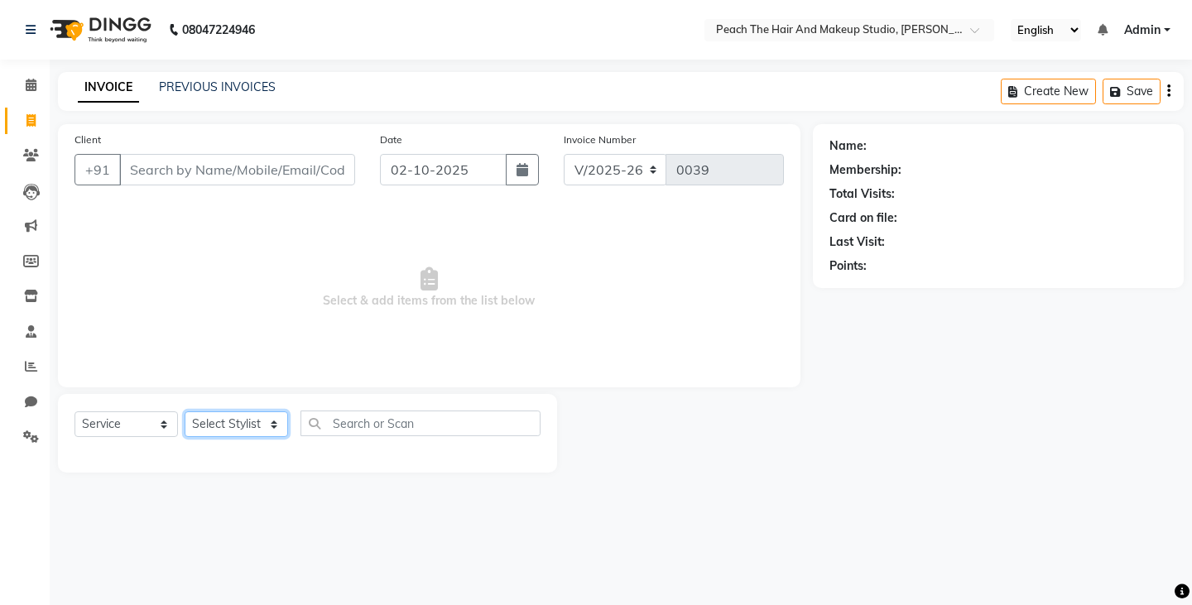
click at [195, 423] on select "Select Stylist Ankit [PERSON_NAME] Danish Karan Krishna [PERSON_NAME] [PERSON_N…" at bounding box center [236, 424] width 103 height 26
select select "93110"
click at [185, 411] on select "Select Stylist Ankit [PERSON_NAME] Danish Karan Krishna [PERSON_NAME] [PERSON_N…" at bounding box center [236, 424] width 103 height 26
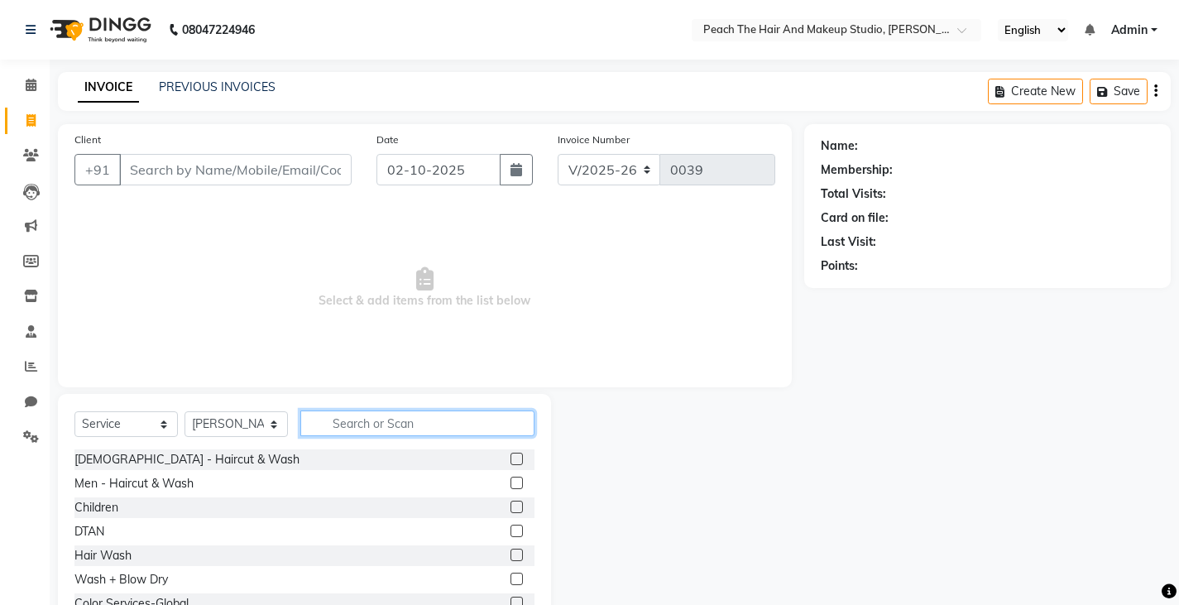
click at [346, 426] on input "text" at bounding box center [417, 423] width 234 height 26
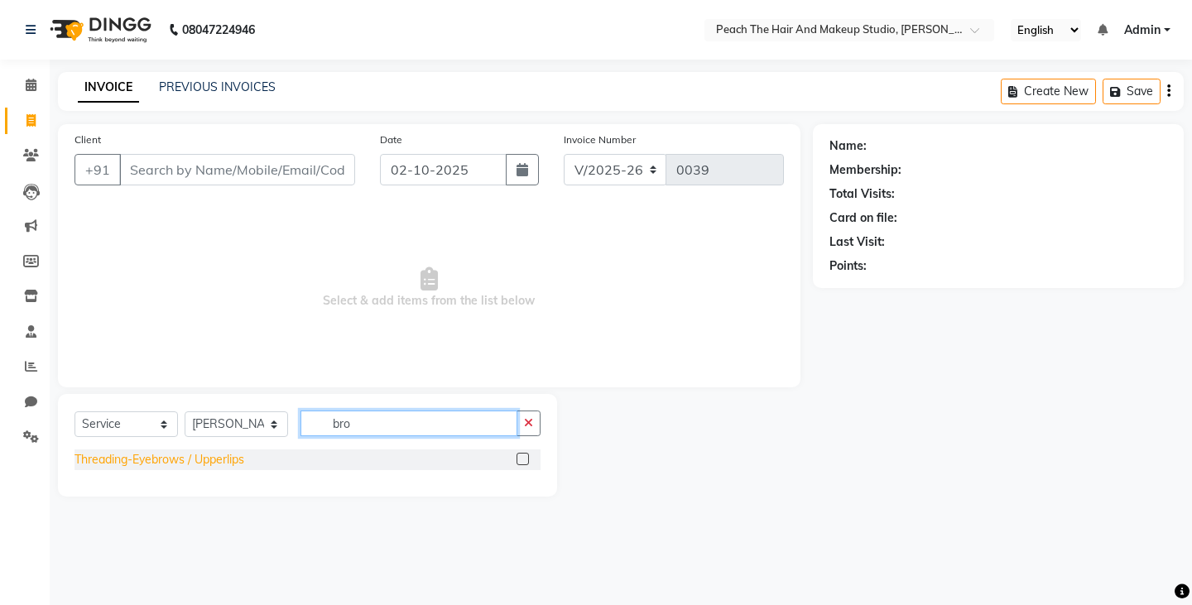
type input "bro"
click at [127, 458] on div "Threading-Eyebrows / Upperlips" at bounding box center [159, 459] width 170 height 17
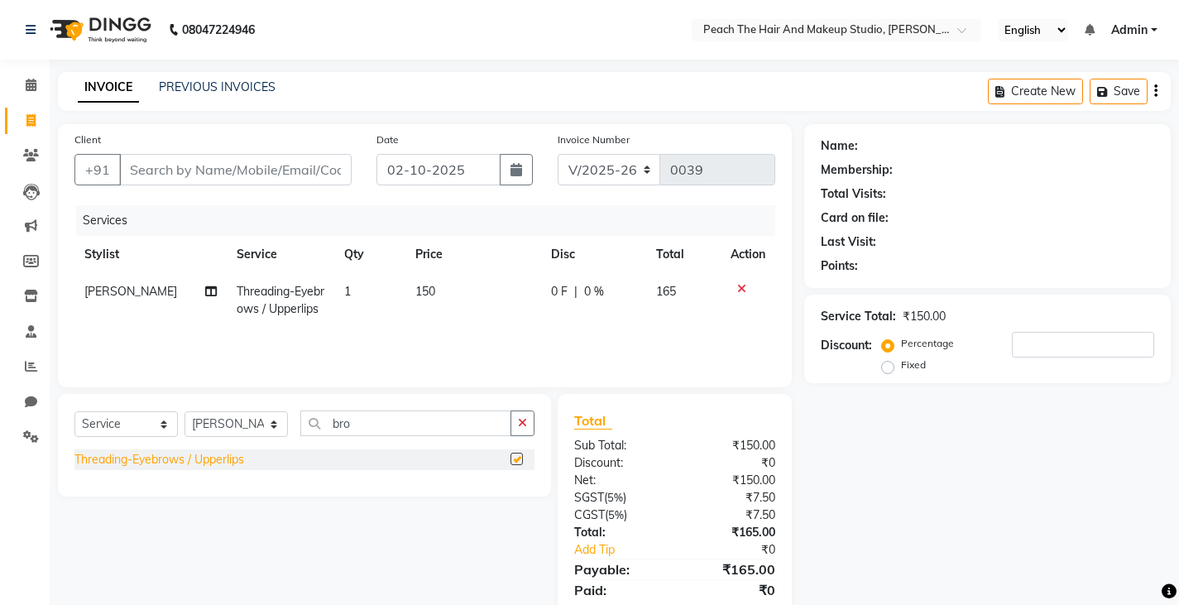
checkbox input "false"
click at [451, 297] on td "150" at bounding box center [473, 300] width 135 height 55
select select "93110"
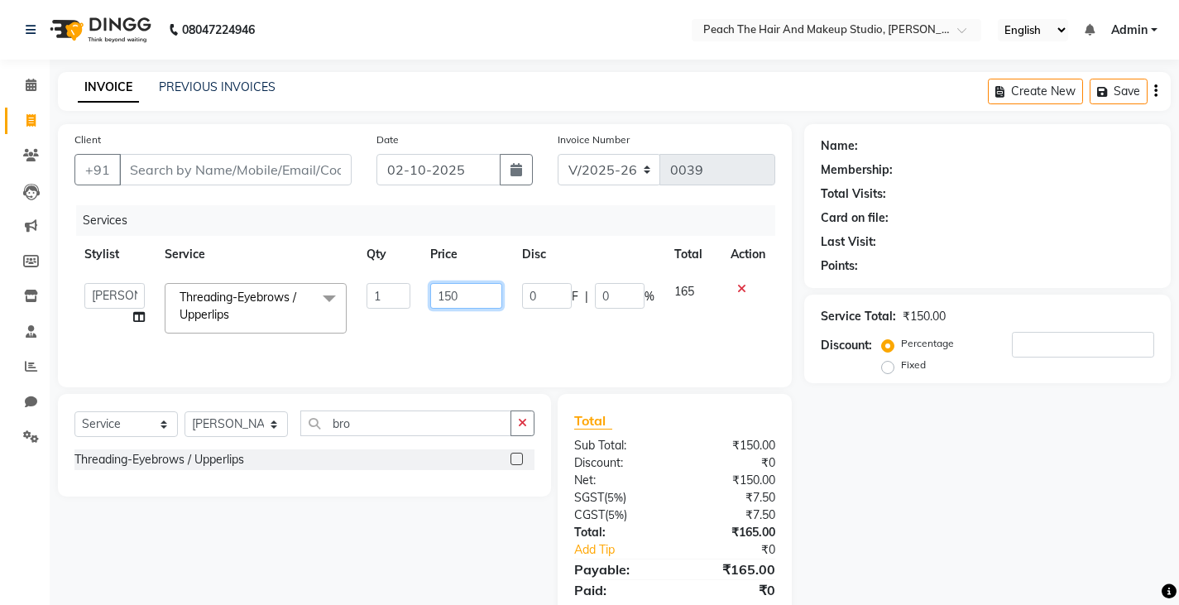
click at [478, 297] on input "150" at bounding box center [466, 296] width 72 height 26
type input "170"
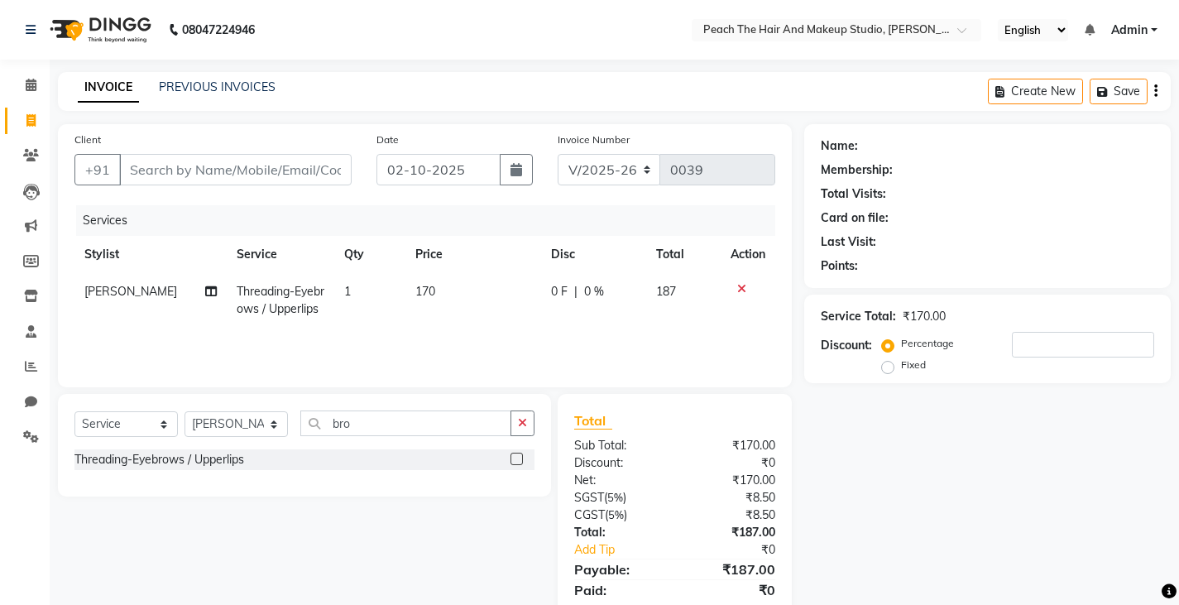
click at [1030, 460] on div "Name: Membership: Total Visits: Card on file: Last Visit: Points: Service Total…" at bounding box center [993, 380] width 379 height 513
click at [194, 171] on input "Client" at bounding box center [235, 169] width 233 height 31
type input "9"
type input "0"
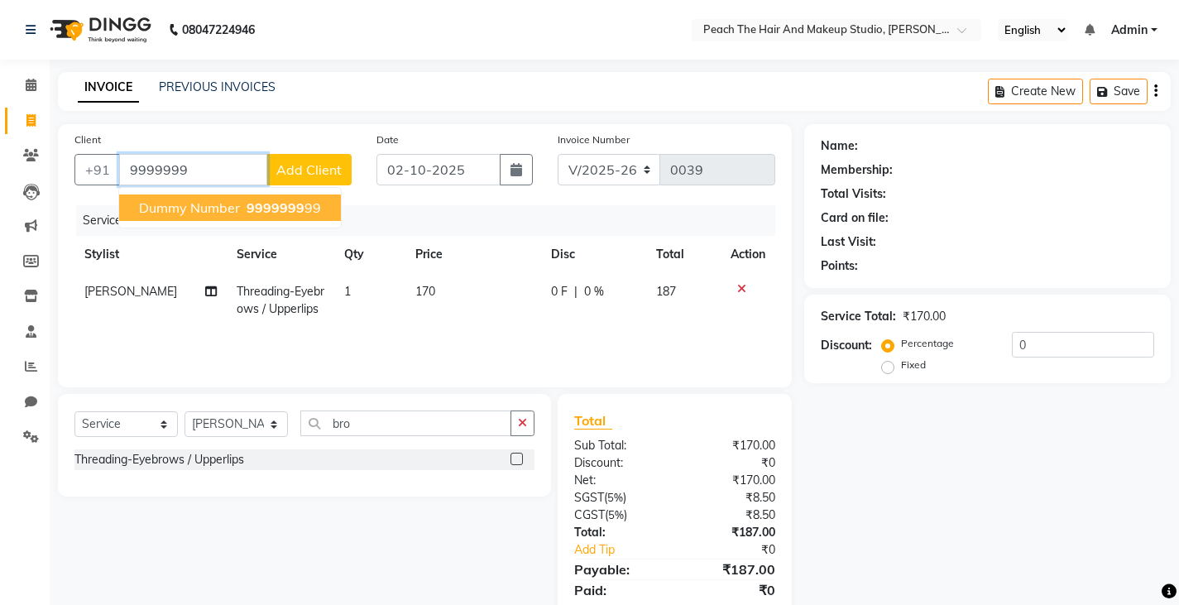
click at [271, 212] on span "9999999" at bounding box center [276, 207] width 58 height 17
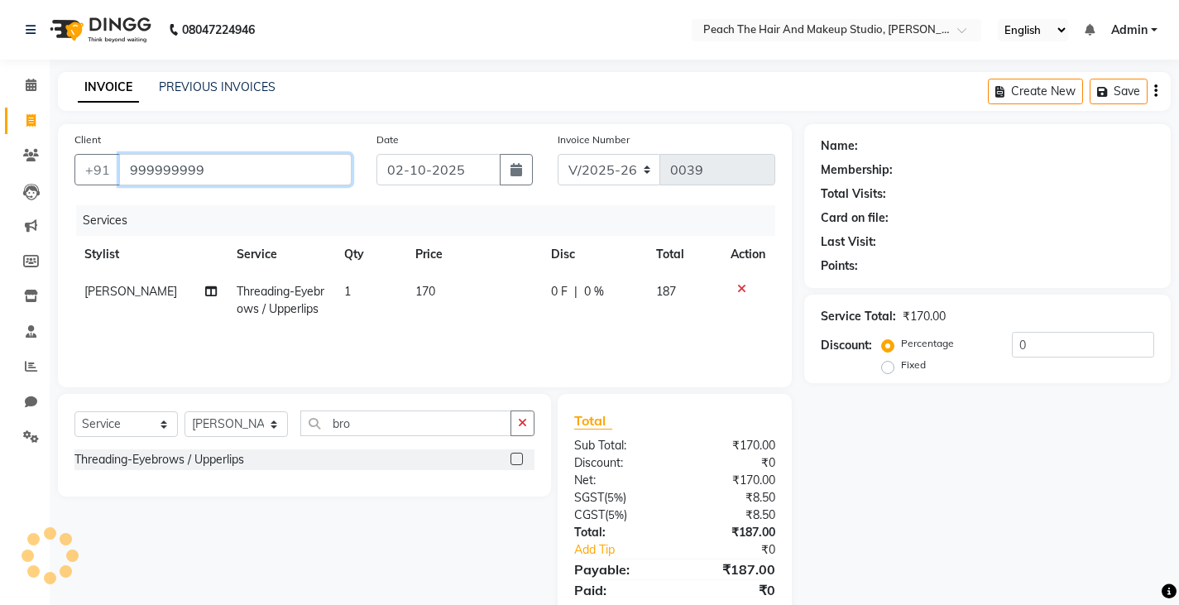
type input "999999999"
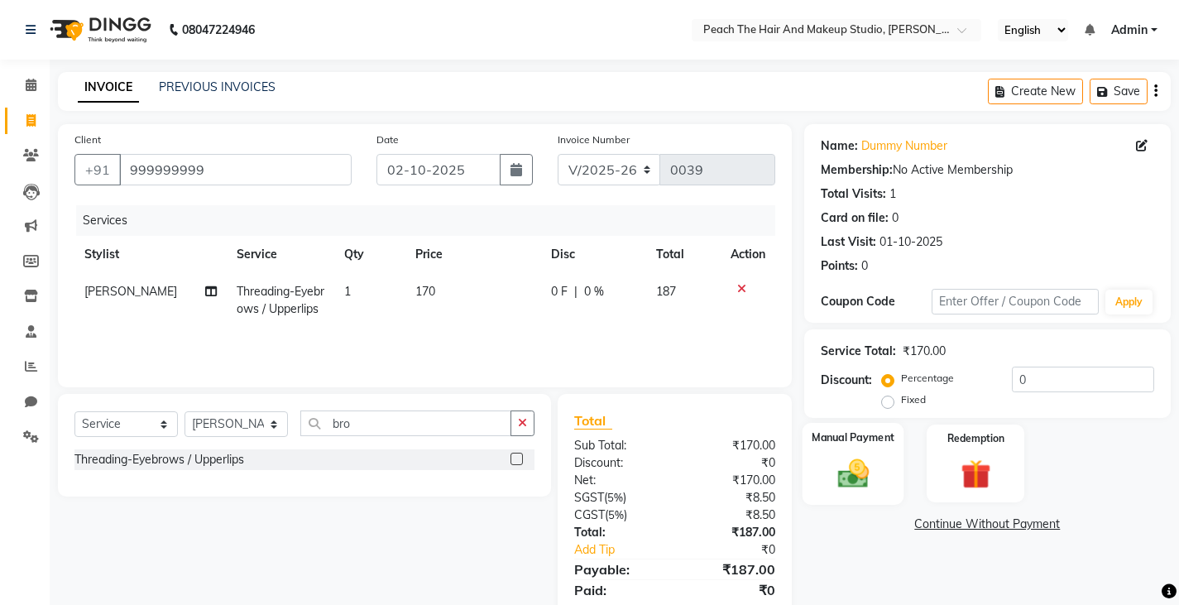
click at [853, 454] on div "Manual Payment" at bounding box center [853, 464] width 102 height 82
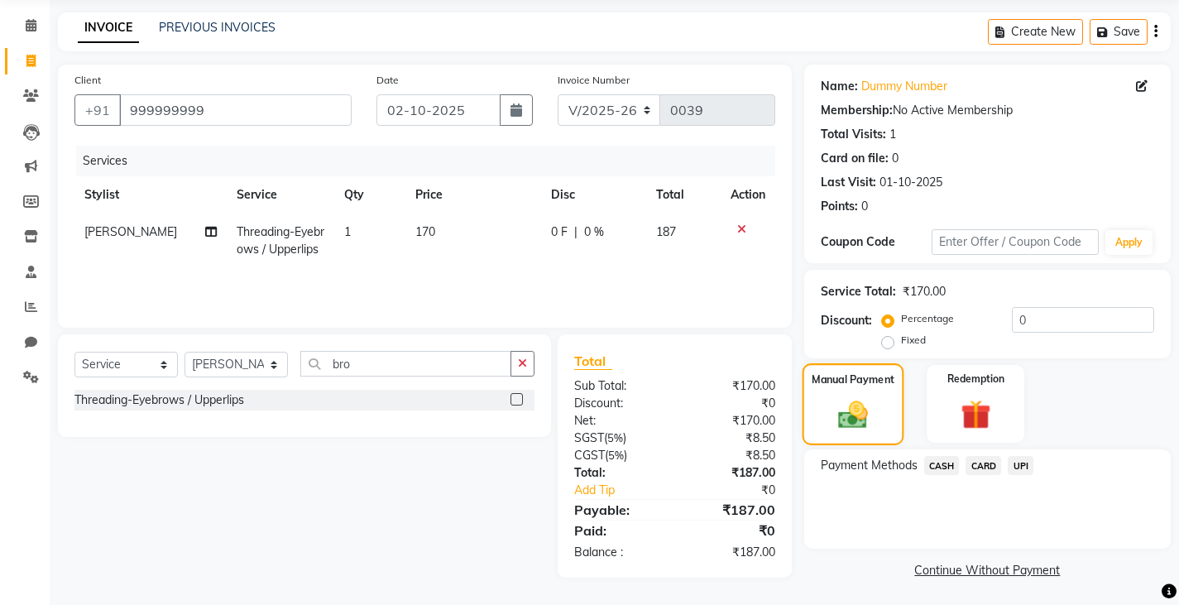
scroll to position [62, 0]
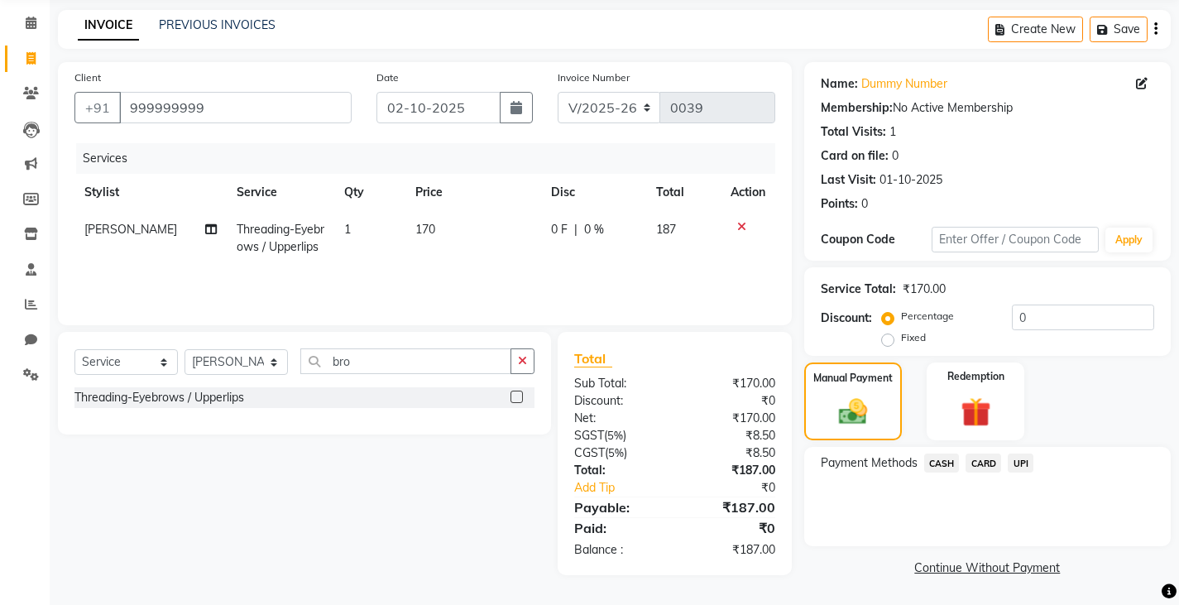
click at [1016, 464] on span "UPI" at bounding box center [1021, 463] width 26 height 19
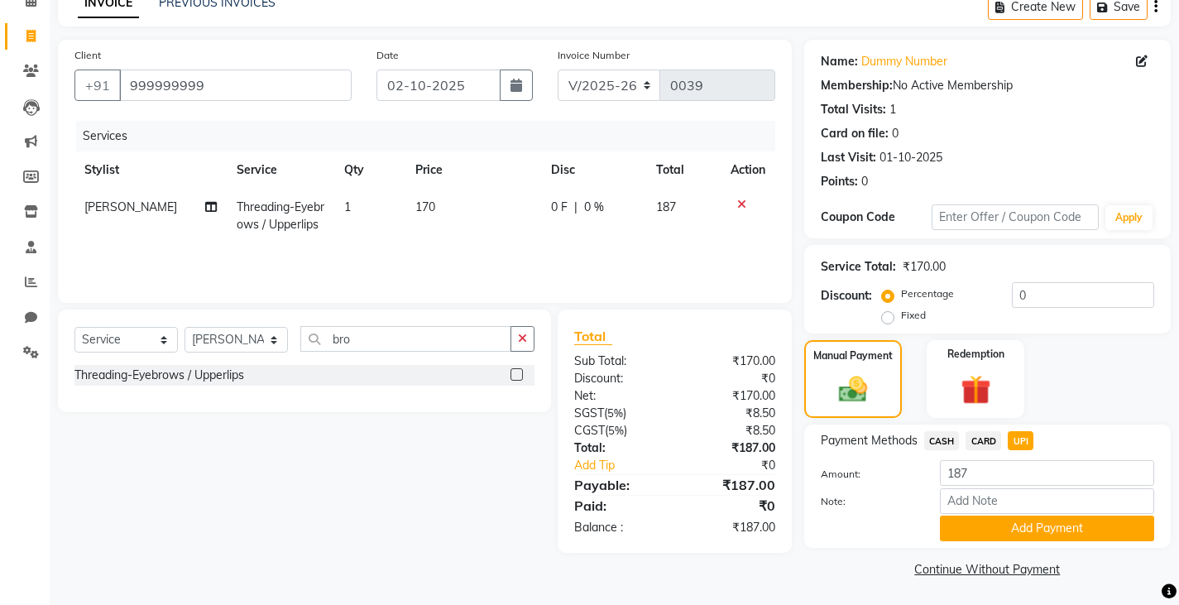
scroll to position [86, 0]
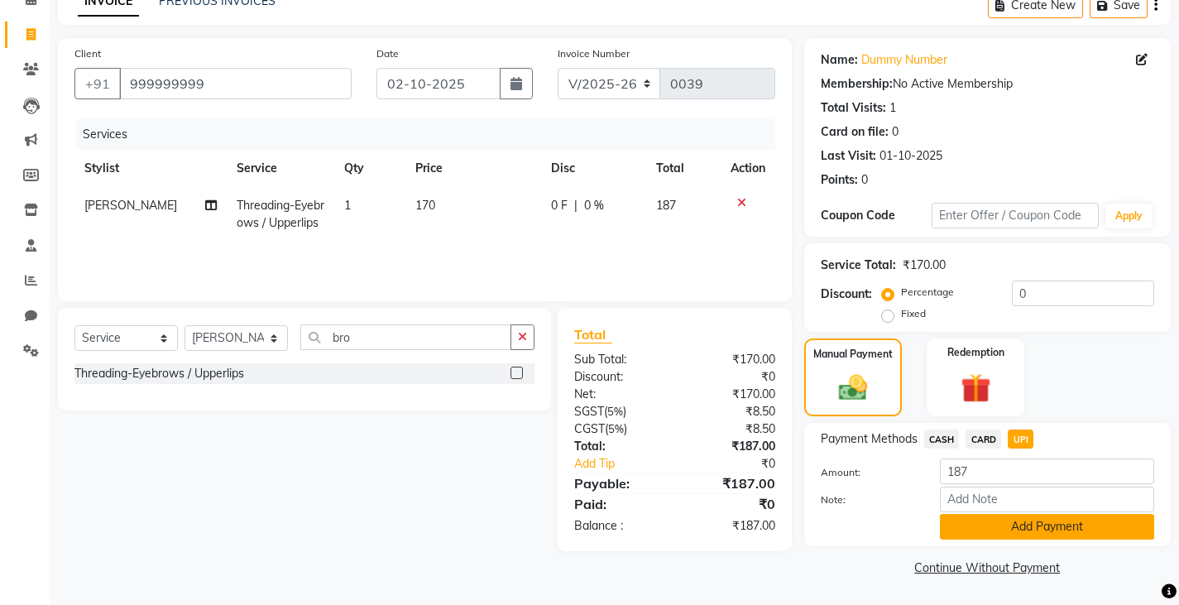
click at [959, 523] on button "Add Payment" at bounding box center [1047, 527] width 214 height 26
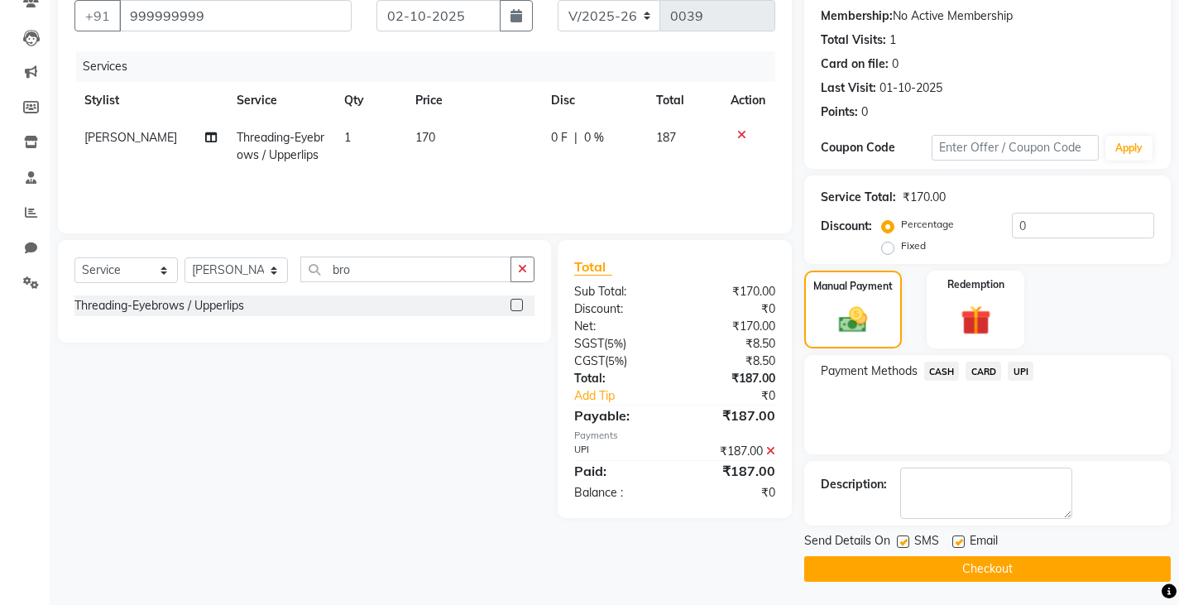
scroll to position [156, 0]
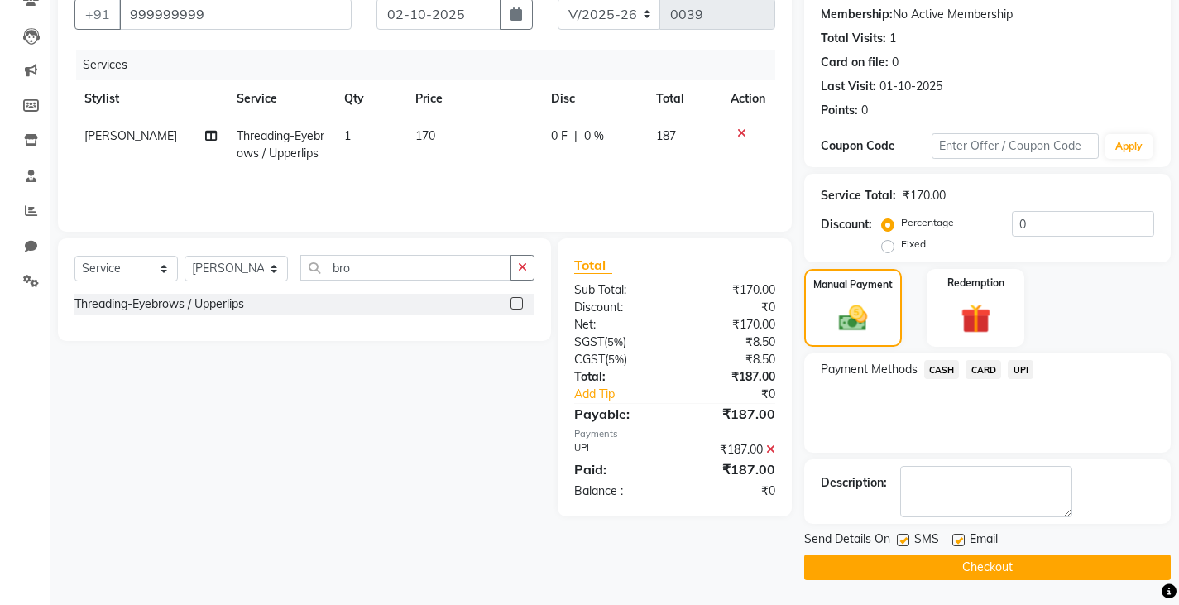
click at [900, 540] on label at bounding box center [903, 540] width 12 height 12
click at [900, 540] on input "checkbox" at bounding box center [902, 540] width 11 height 11
checkbox input "false"
click at [860, 573] on button "Checkout" at bounding box center [987, 567] width 367 height 26
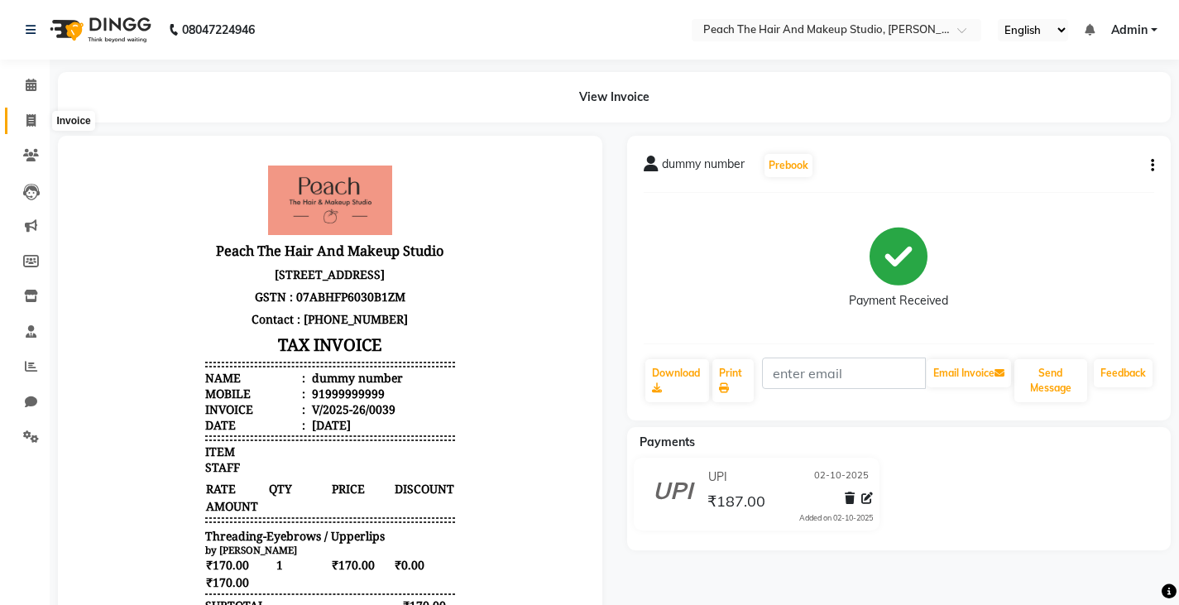
click at [30, 125] on icon at bounding box center [30, 120] width 9 height 12
select select "service"
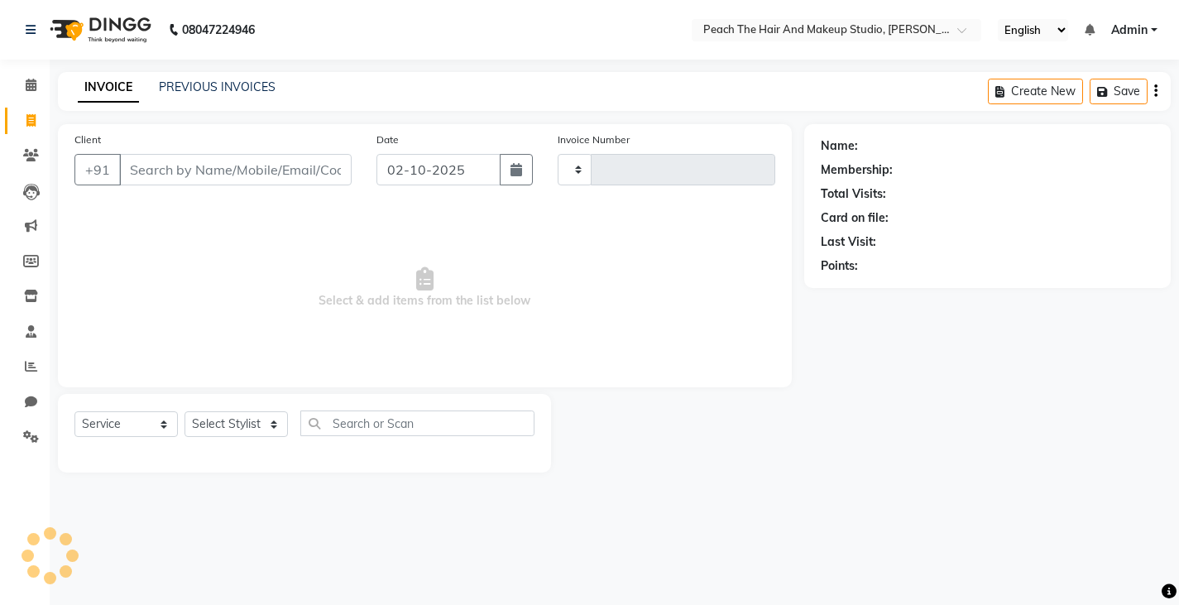
type input "0040"
select select "9105"
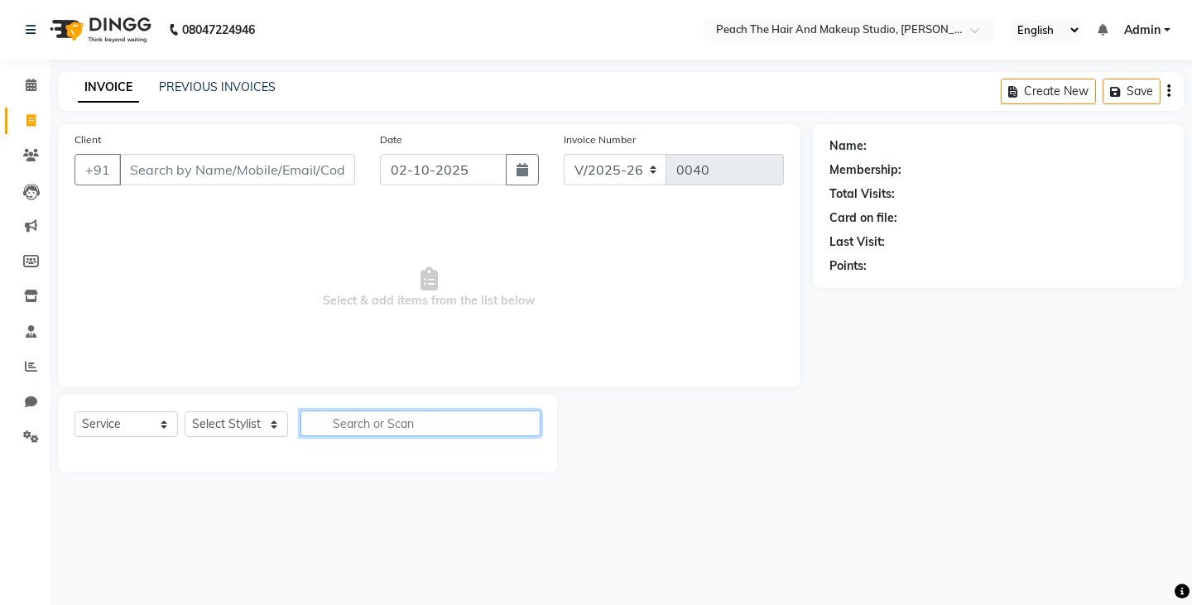
click at [340, 417] on input "text" at bounding box center [420, 423] width 240 height 26
type input "under"
click at [27, 120] on icon at bounding box center [30, 120] width 9 height 12
select select "service"
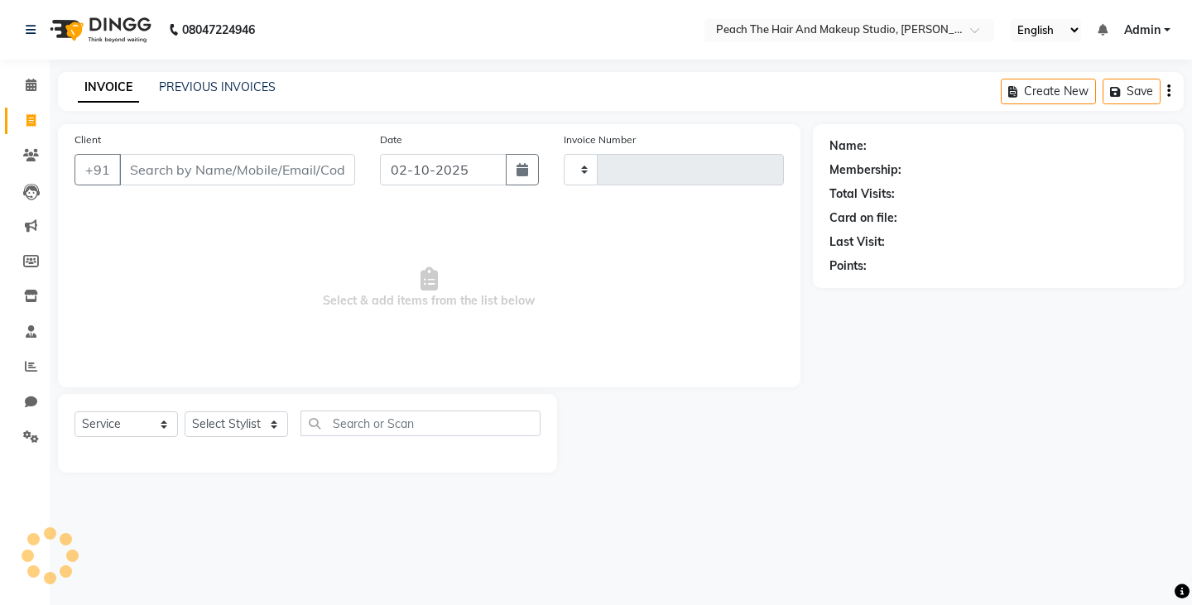
type input "0040"
select select "9105"
click at [31, 85] on icon at bounding box center [31, 85] width 11 height 12
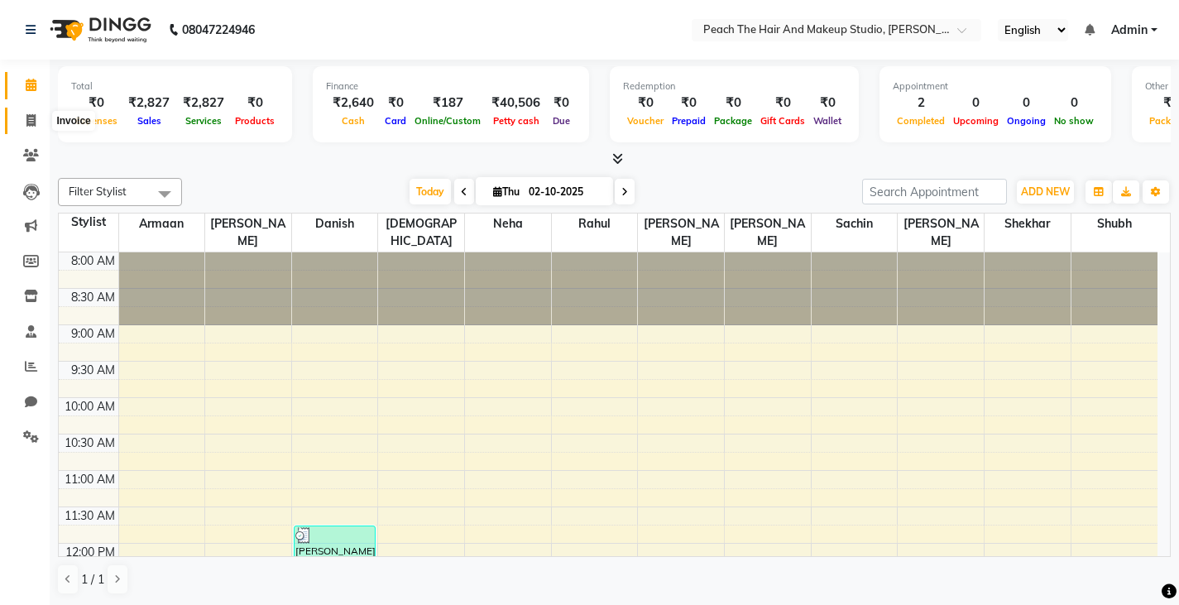
click at [29, 113] on span at bounding box center [31, 121] width 29 height 19
select select "service"
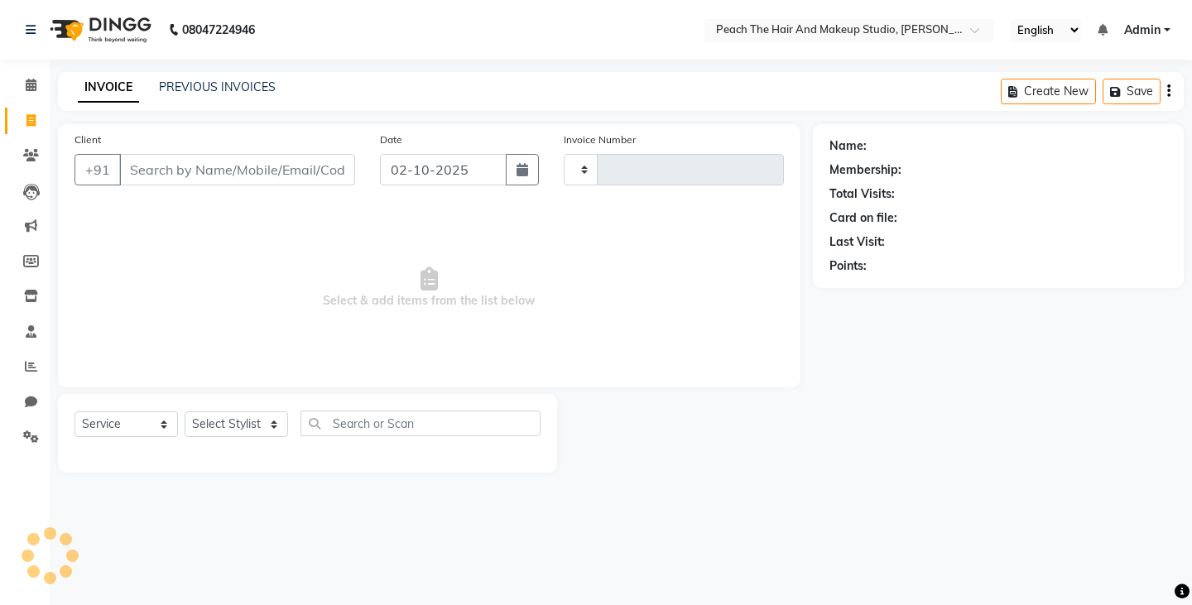
type input "0040"
select select "9105"
